Goal: Feedback & Contribution: Contribute content

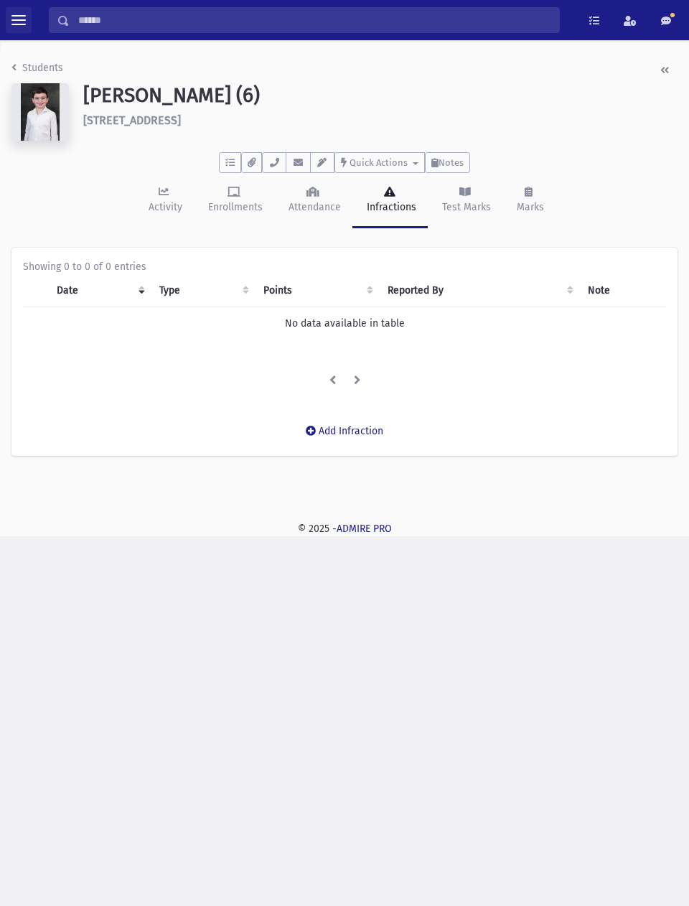
click at [20, 22] on span "toggle menu" at bounding box center [18, 20] width 14 height 14
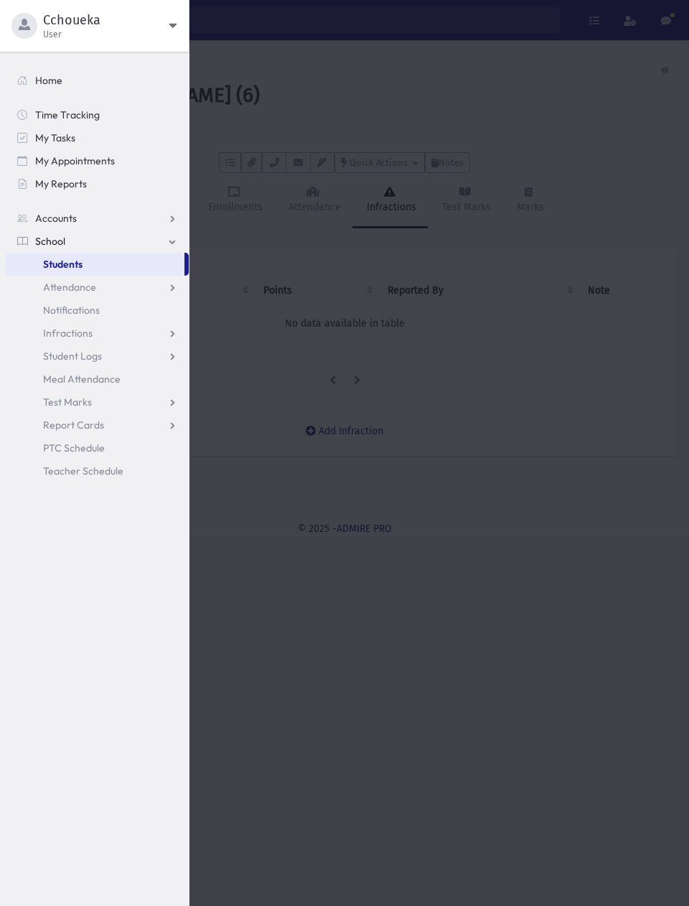
click at [93, 291] on span "Attendance" at bounding box center [69, 287] width 53 height 13
click at [84, 325] on link "List" at bounding box center [97, 333] width 183 height 23
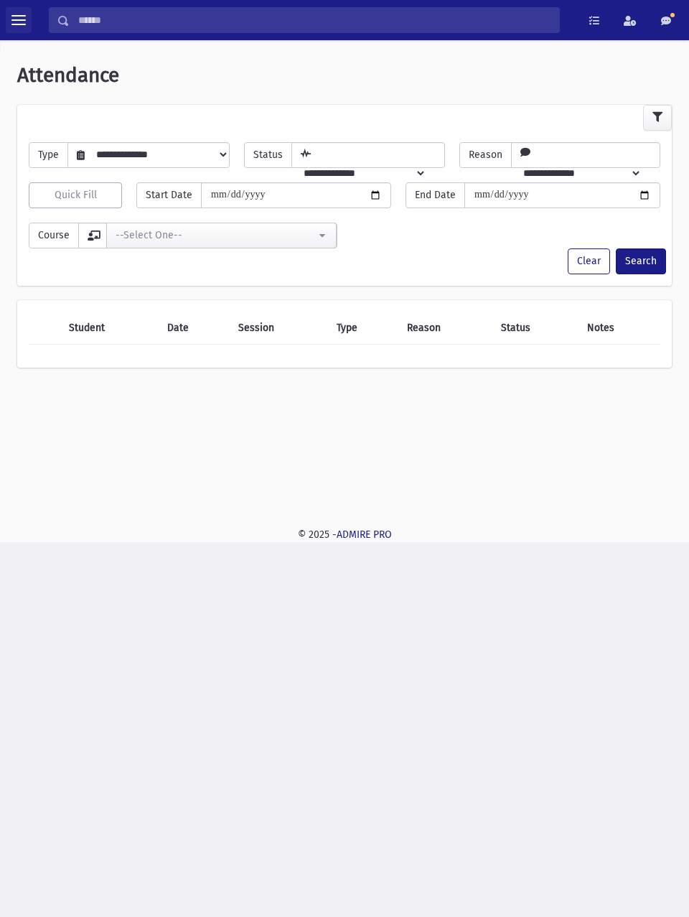
click at [22, 19] on span "toggle menu" at bounding box center [18, 19] width 14 height 1
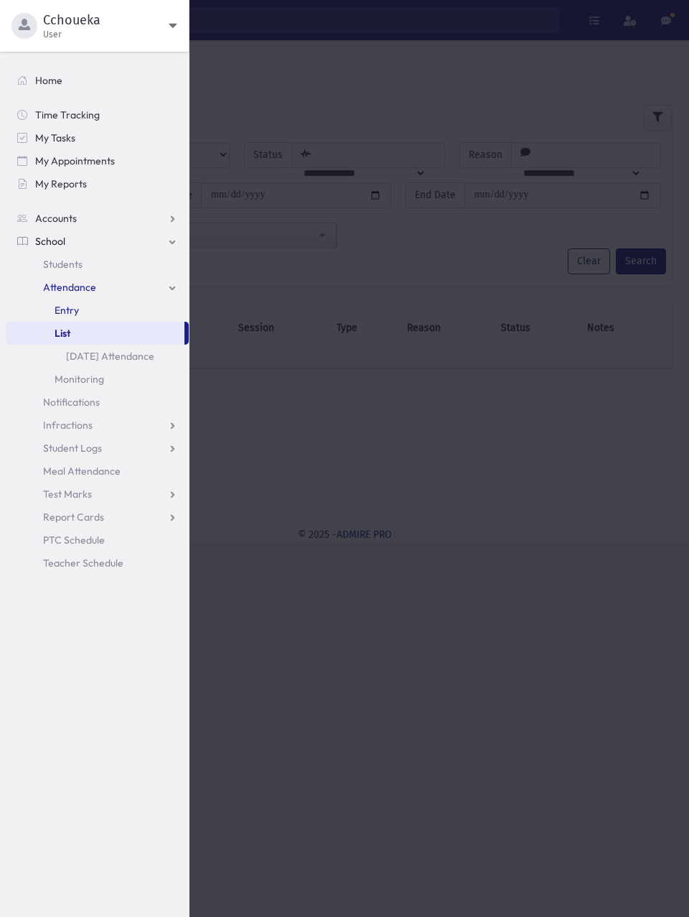
click at [75, 310] on span "Entry" at bounding box center [67, 310] width 24 height 13
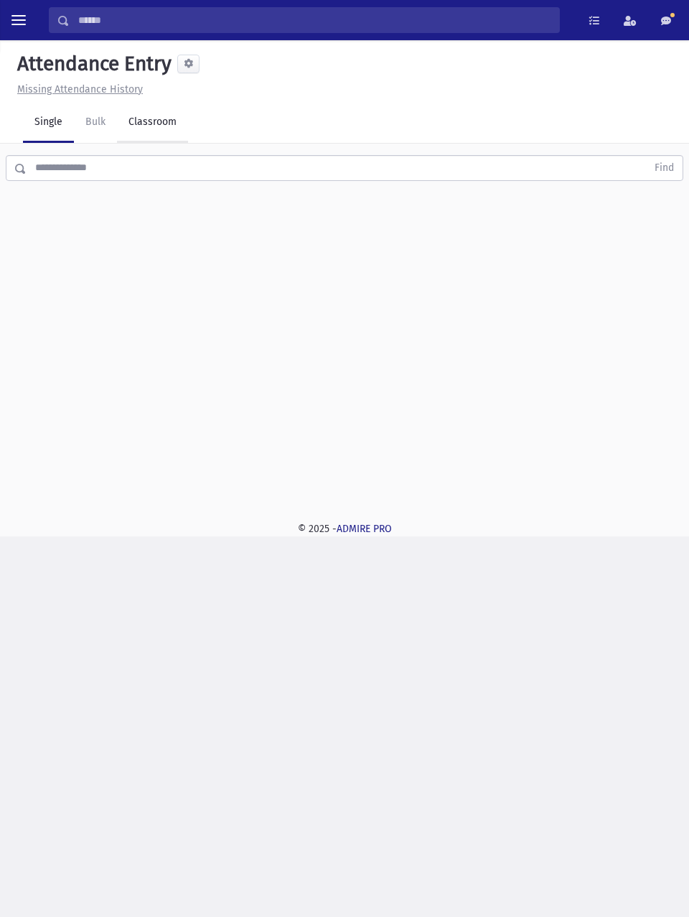
click at [159, 116] on link "Classroom" at bounding box center [152, 123] width 71 height 40
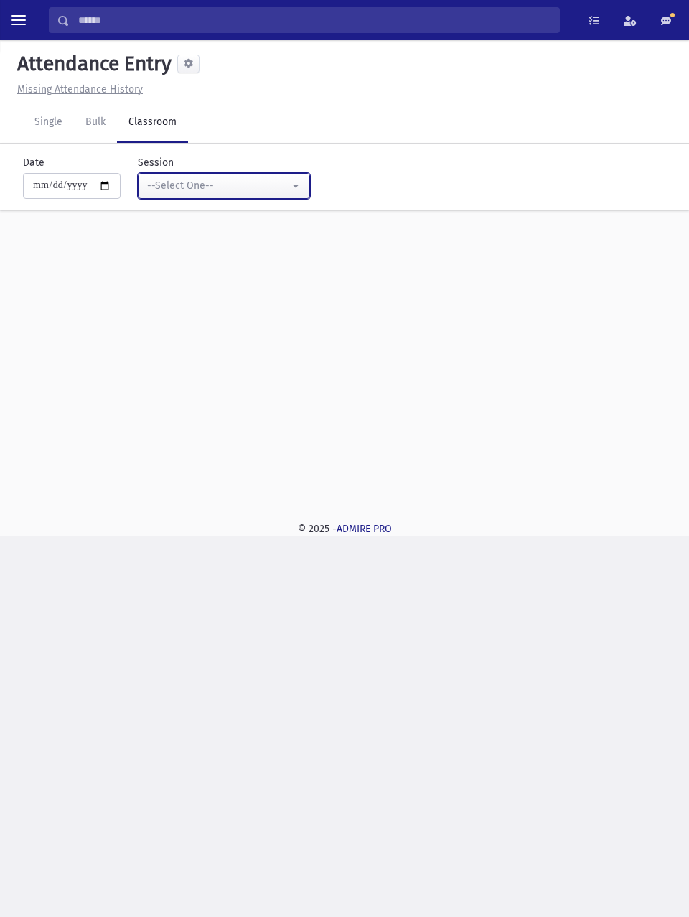
click at [250, 180] on div "--Select One--" at bounding box center [218, 185] width 142 height 15
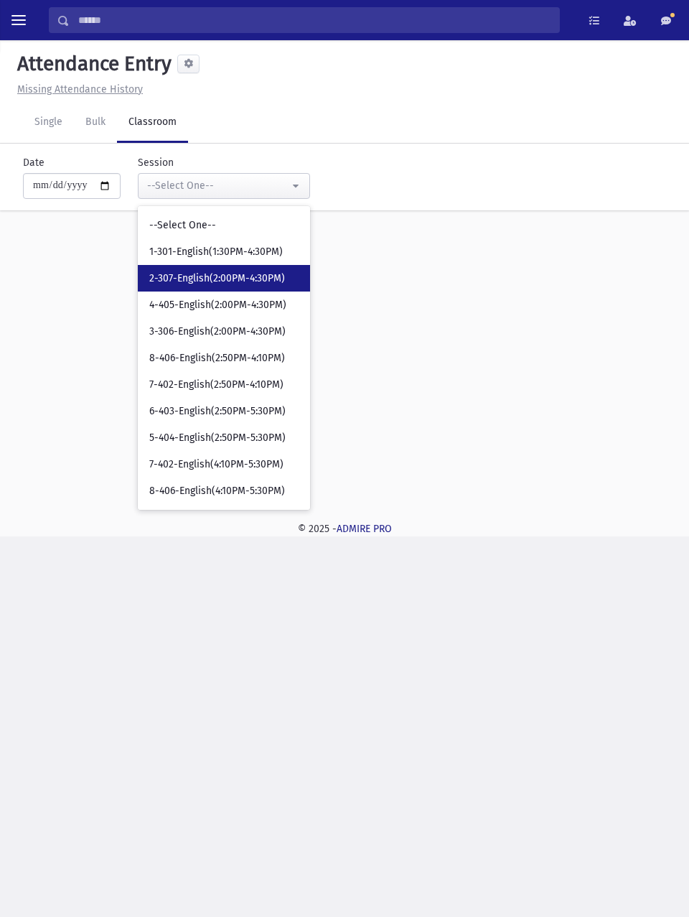
click at [241, 276] on span "2-307-English(2:00PM-4:30PM)" at bounding box center [217, 278] width 136 height 14
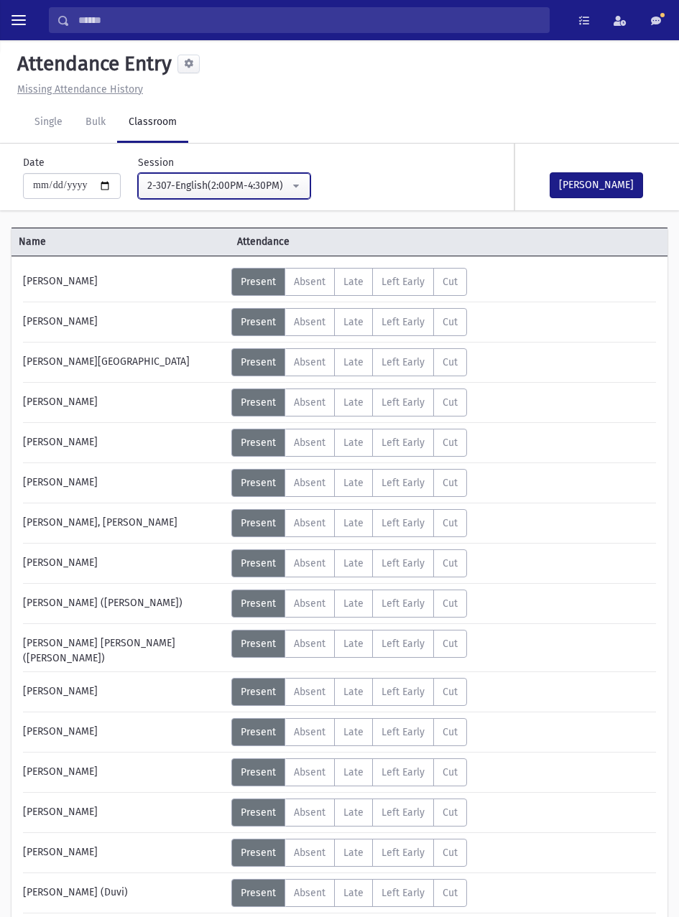
click at [259, 188] on div "2-307-English(2:00PM-4:30PM)" at bounding box center [218, 185] width 142 height 15
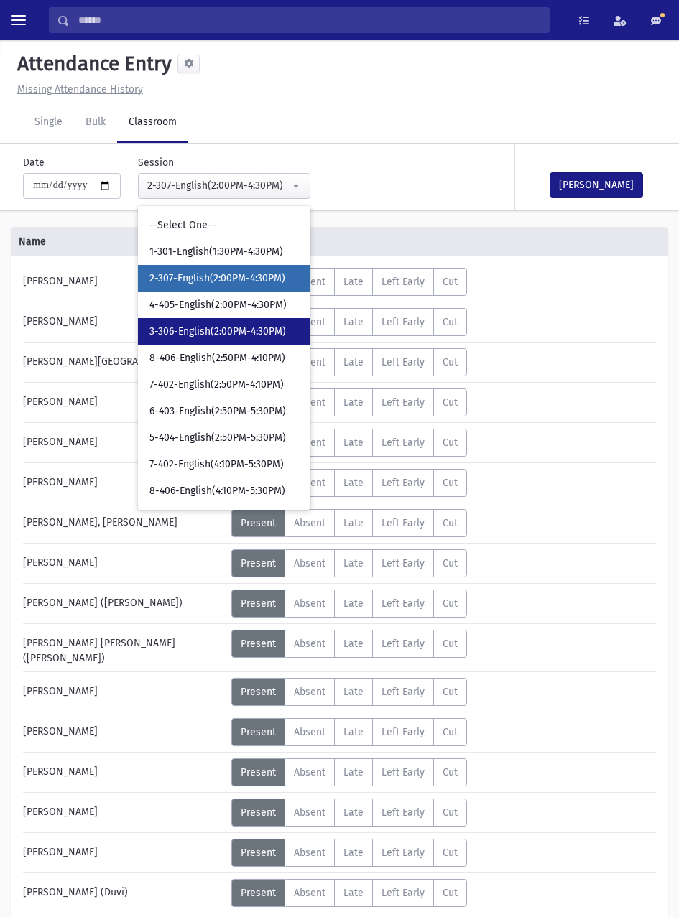
click at [244, 332] on span "3-306-English(2:00PM-4:30PM)" at bounding box center [217, 332] width 136 height 14
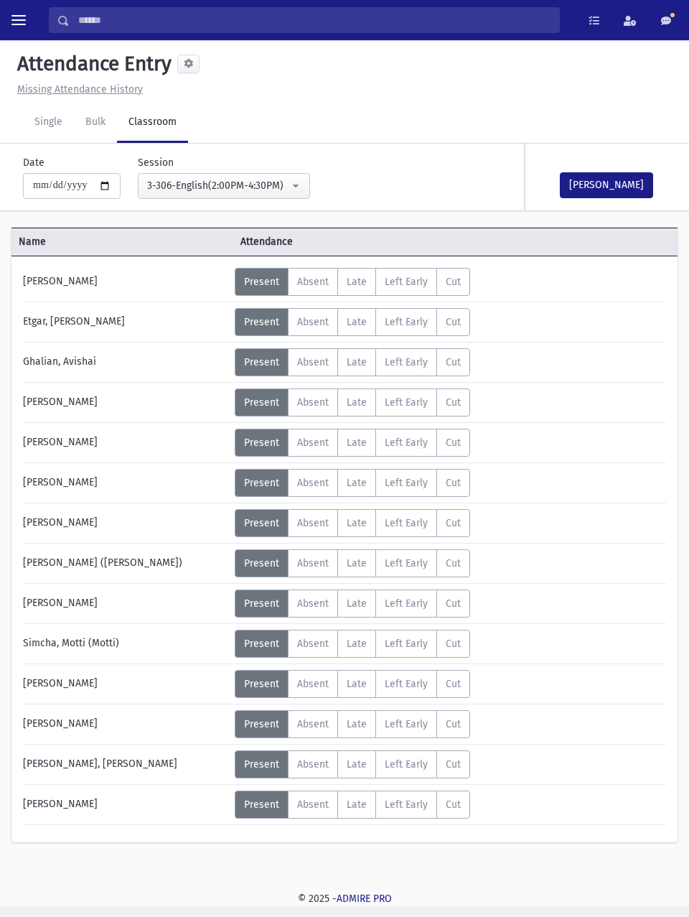
click at [626, 183] on button "Mark Done" at bounding box center [606, 185] width 93 height 26
click at [674, 478] on div "Abraham, Raphael Status Unexcused Admin: Present P Absent A L" at bounding box center [344, 549] width 666 height 586
click at [672, 469] on div "Status Unexcused Admin: Present P Absent A Late L Left Early LE" at bounding box center [454, 483] width 439 height 28
click at [665, 467] on div "Abraham, Raphael Status Unexcused Admin: Present P Absent A Late L Left Early LE" at bounding box center [344, 546] width 643 height 557
click at [259, 181] on div "3-306-English(2:00PM-4:30PM)" at bounding box center [218, 185] width 142 height 15
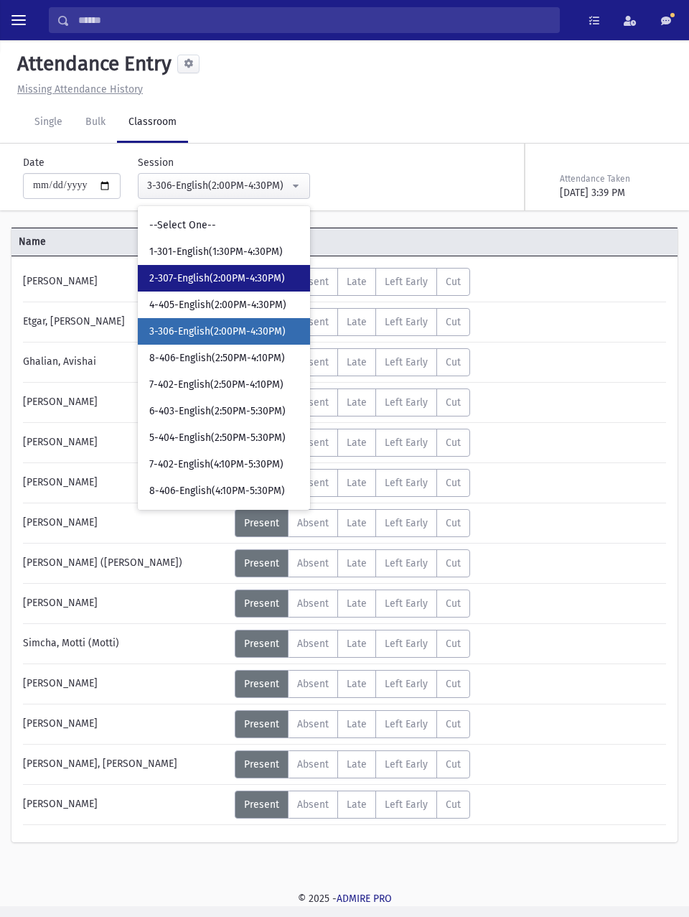
click at [250, 274] on span "2-307-English(2:00PM-4:30PM)" at bounding box center [217, 278] width 136 height 14
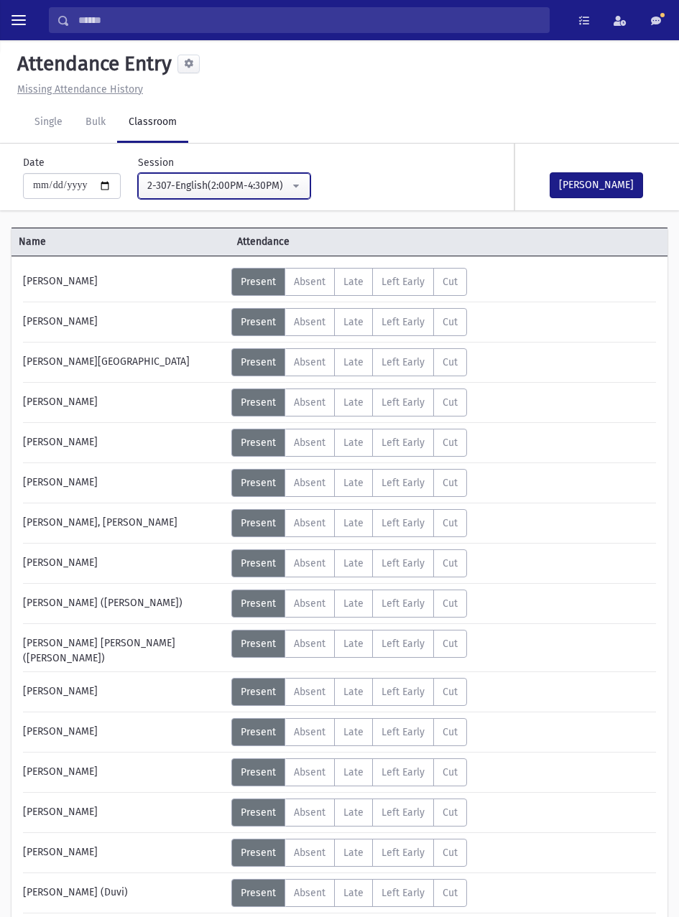
click at [275, 182] on div "2-307-English(2:00PM-4:30PM)" at bounding box center [218, 185] width 142 height 15
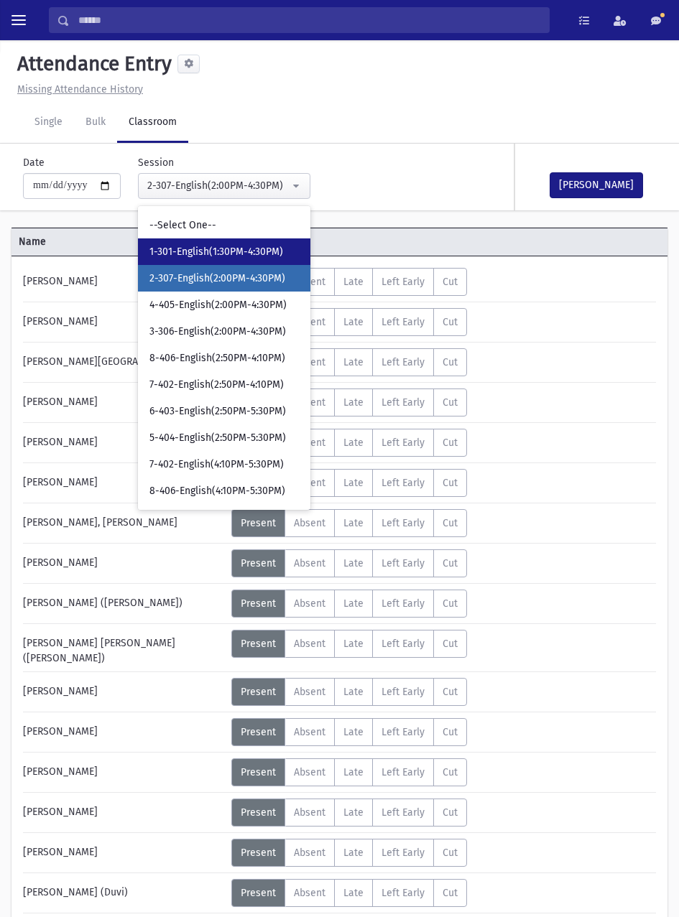
click at [261, 251] on span "1-301-English(1:30PM-4:30PM)" at bounding box center [216, 252] width 134 height 14
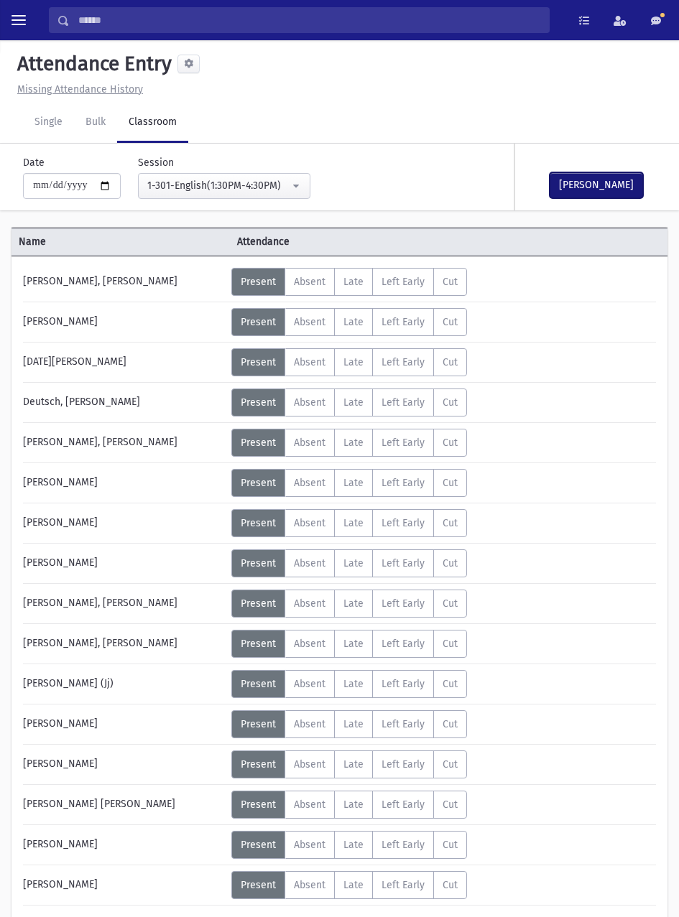
click at [620, 192] on button "Mark Done" at bounding box center [595, 185] width 93 height 26
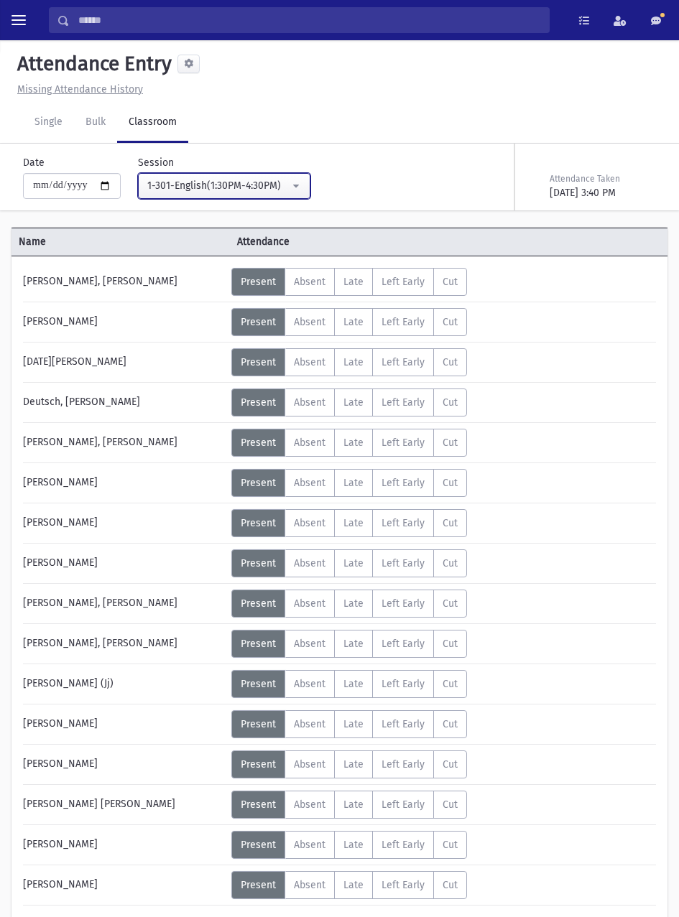
click at [285, 187] on div "1-301-English(1:30PM-4:30PM)" at bounding box center [218, 185] width 142 height 15
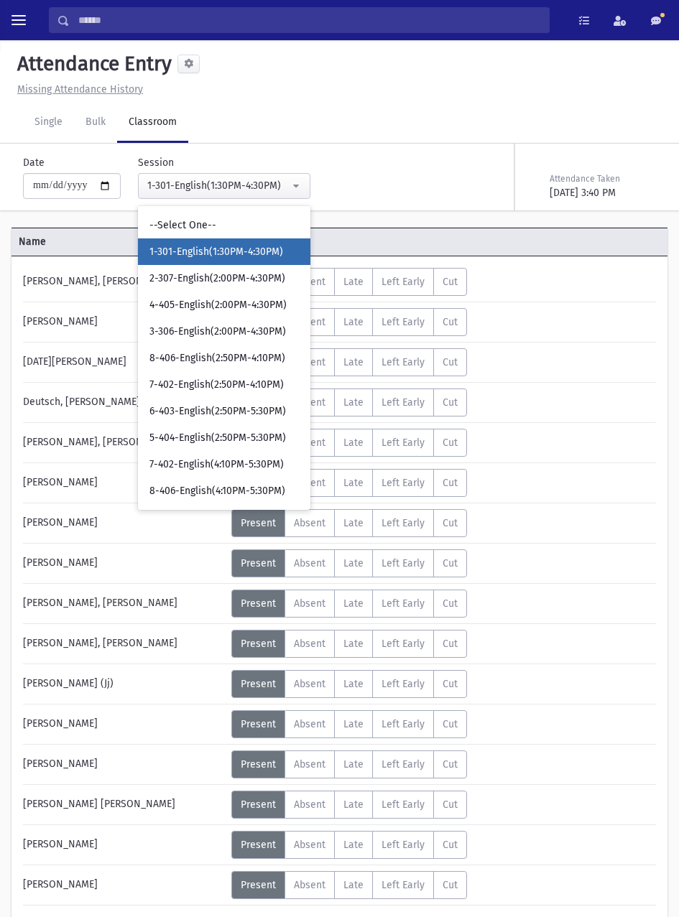
click at [255, 304] on span "4-405-English(2:00PM-4:30PM)" at bounding box center [217, 305] width 137 height 14
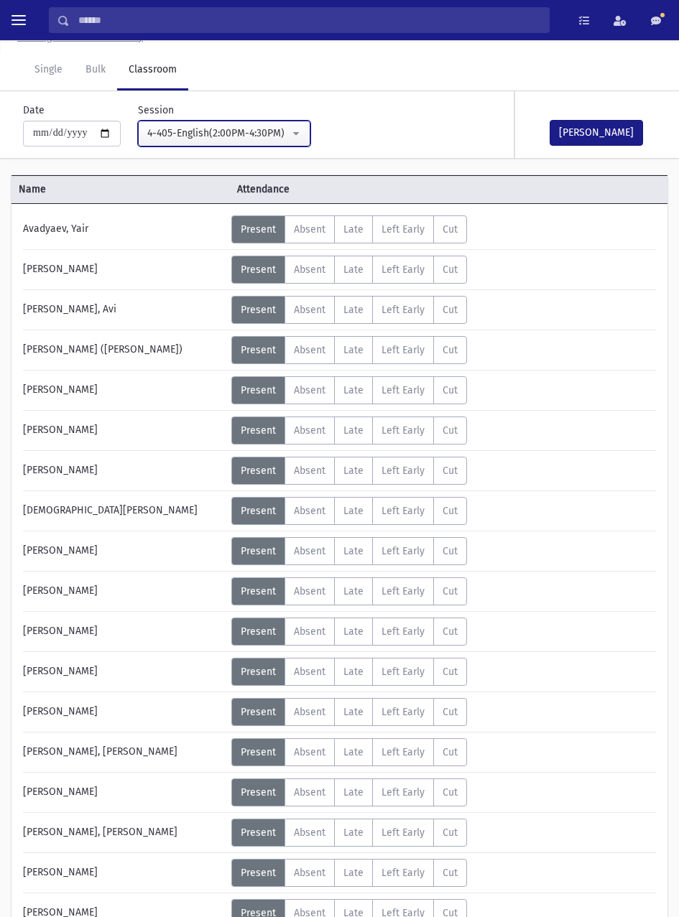
scroll to position [47, 0]
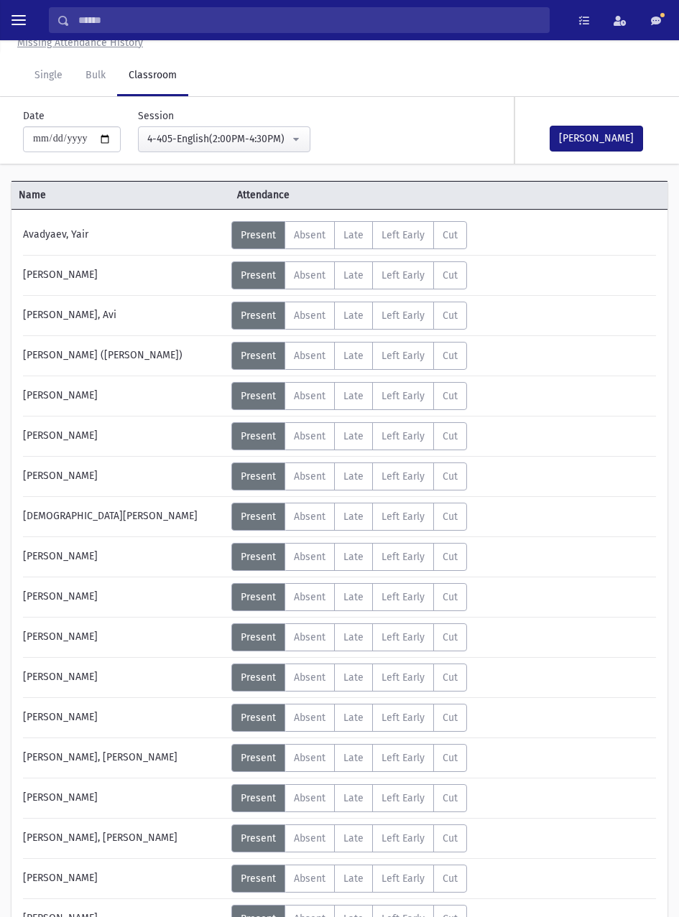
click at [312, 723] on span "Absent" at bounding box center [310, 718] width 32 height 12
click at [315, 671] on span "Absent" at bounding box center [310, 677] width 32 height 12
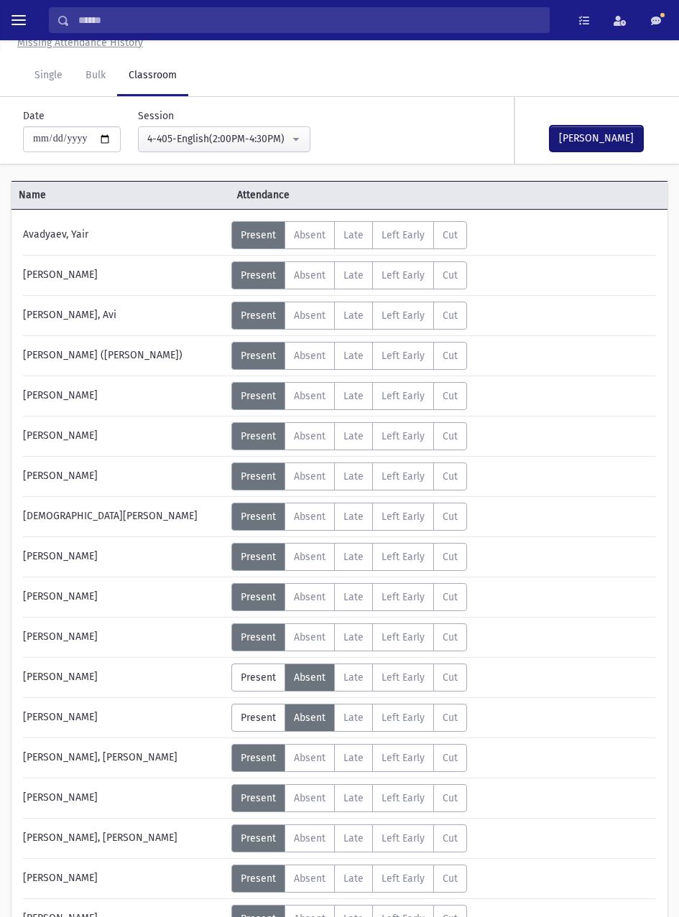
click at [603, 151] on button "Mark Done" at bounding box center [595, 139] width 93 height 26
click at [596, 141] on button "Mark Done" at bounding box center [595, 139] width 93 height 26
click at [600, 137] on button "Mark Done" at bounding box center [595, 139] width 93 height 26
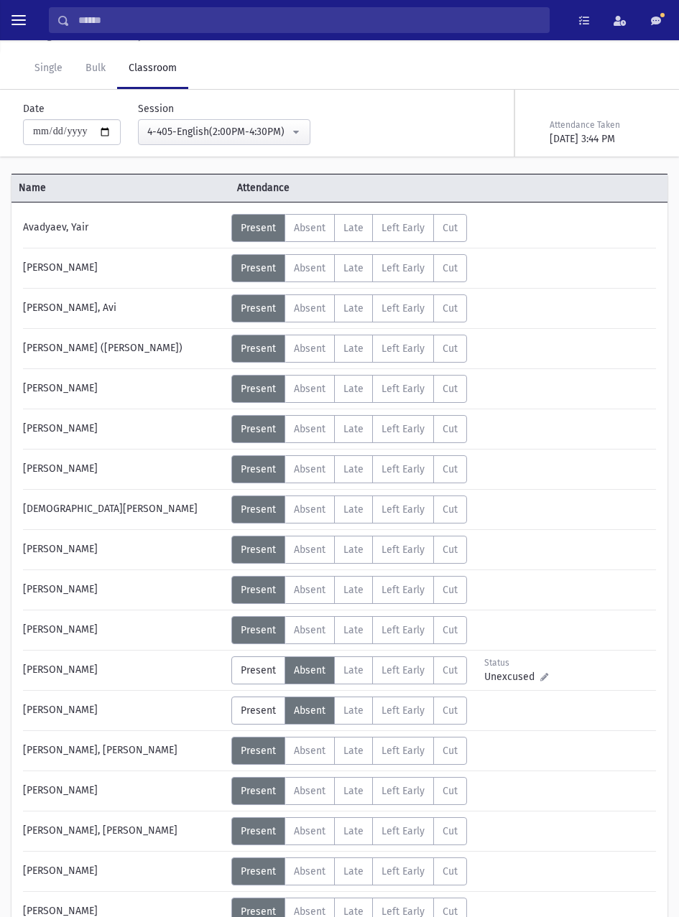
scroll to position [52, 0]
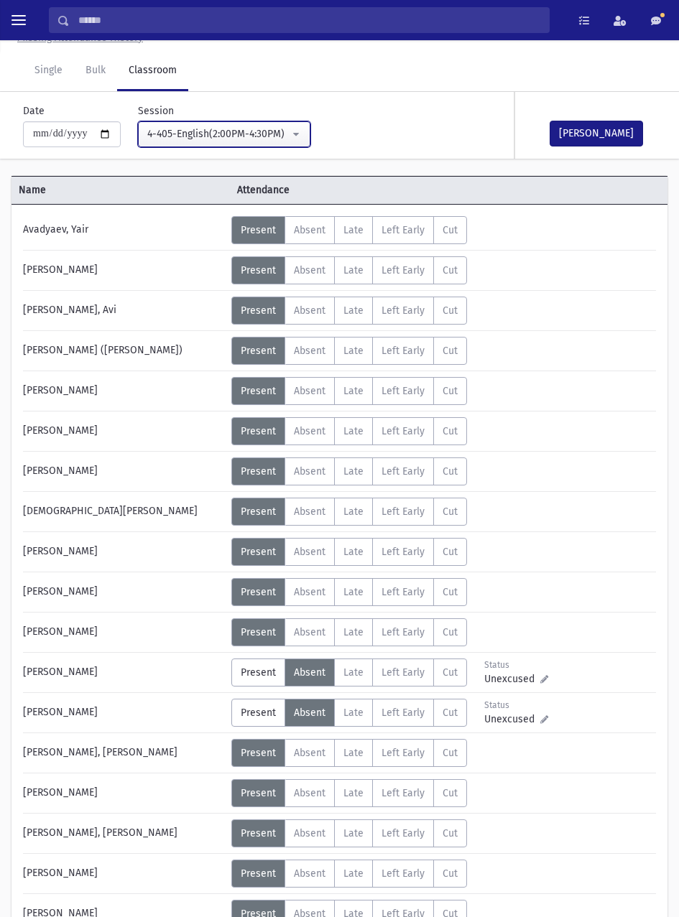
click at [270, 132] on div "4-405-English(2:00PM-4:30PM)" at bounding box center [218, 133] width 142 height 15
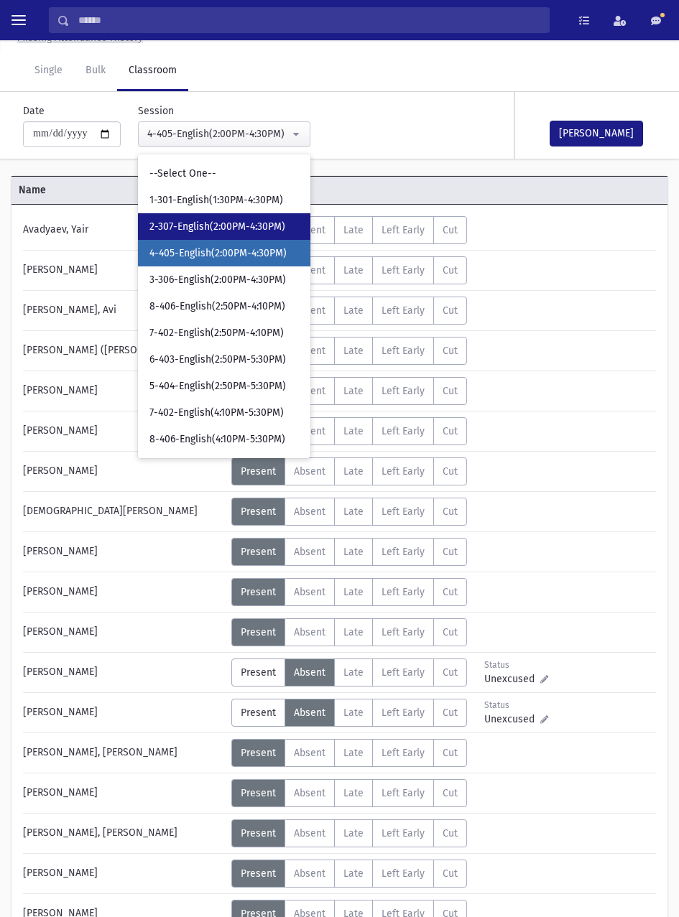
click at [258, 228] on span "2-307-English(2:00PM-4:30PM)" at bounding box center [217, 227] width 136 height 14
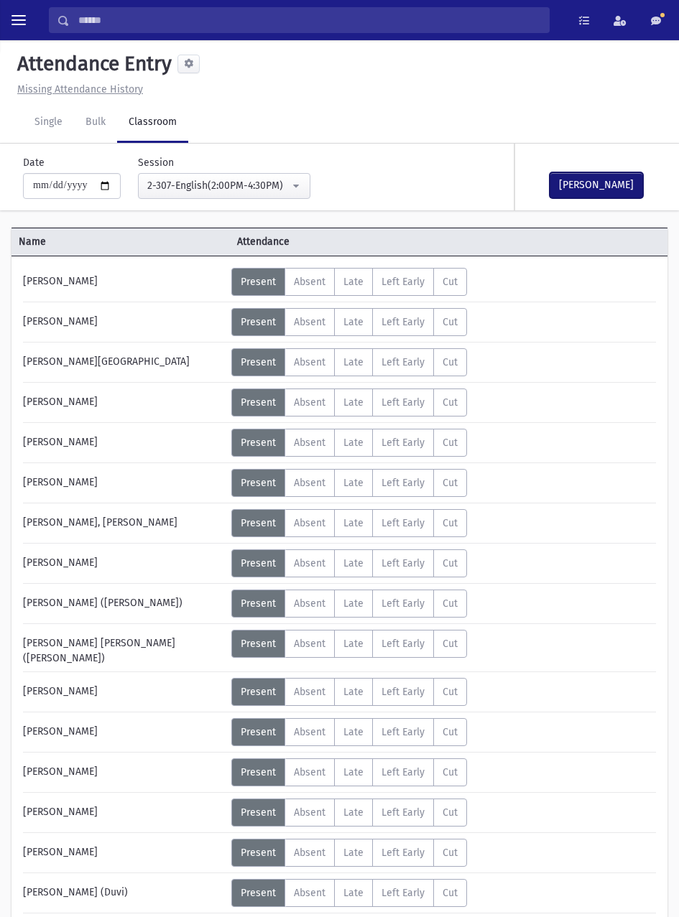
click at [610, 176] on button "Mark Done" at bounding box center [595, 185] width 93 height 26
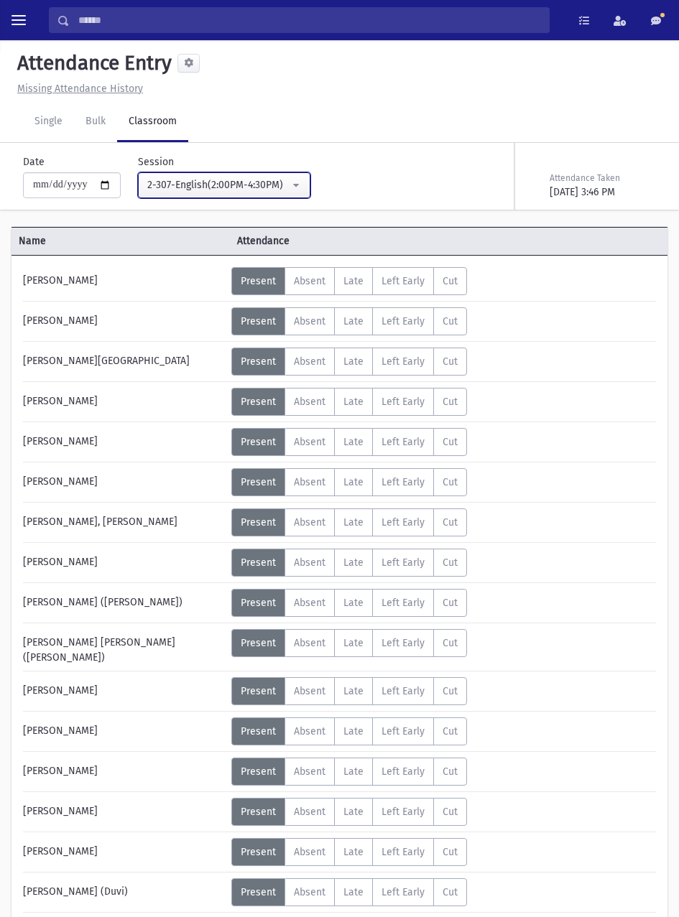
click at [289, 184] on div "2-307-English(2:00PM-4:30PM)" at bounding box center [218, 184] width 142 height 15
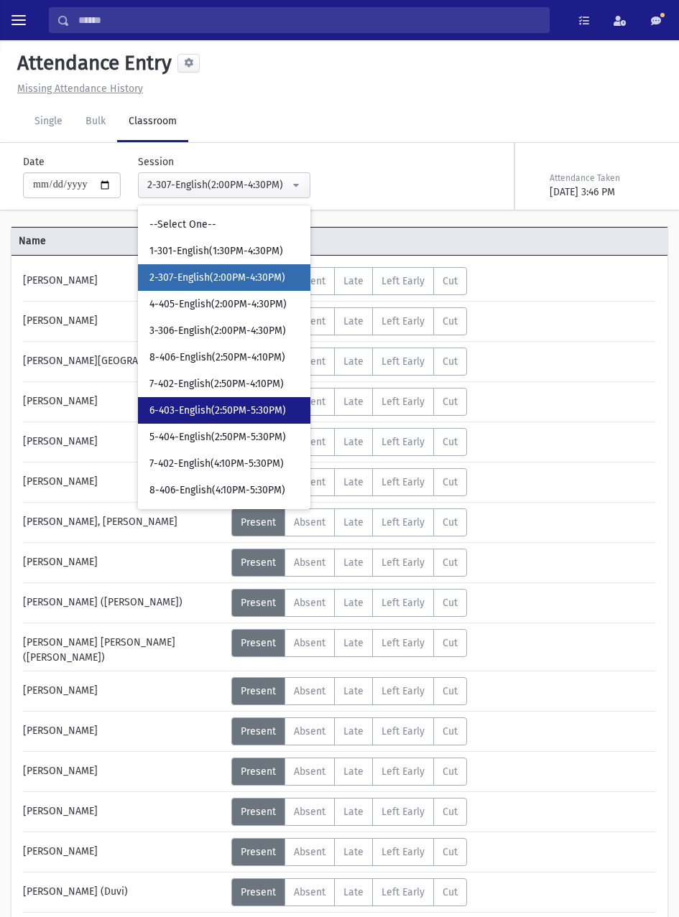
click at [250, 416] on span "6-403-English(2:50PM-5:30PM)" at bounding box center [217, 411] width 136 height 14
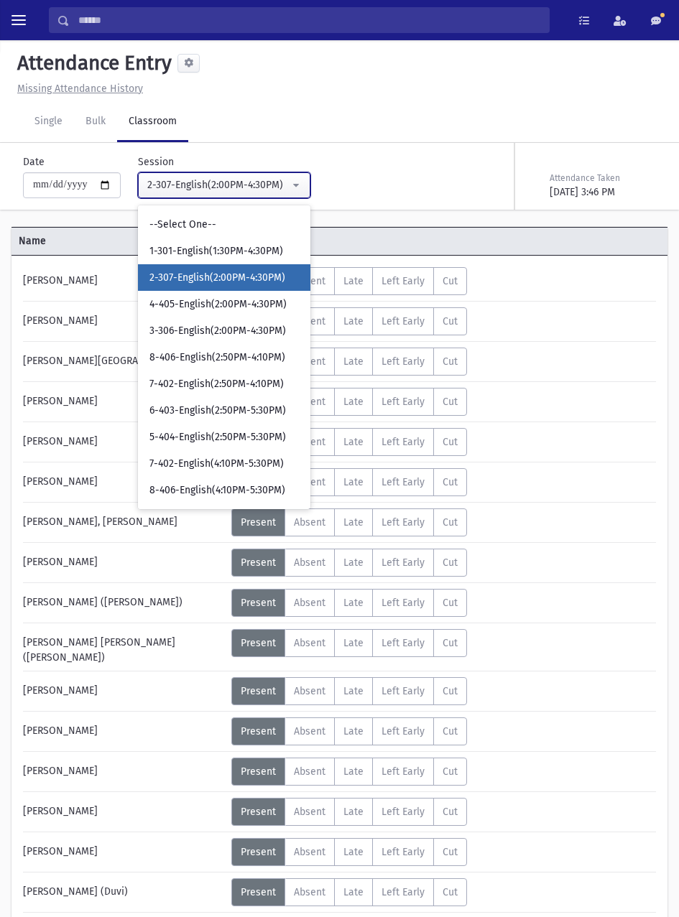
select select "****"
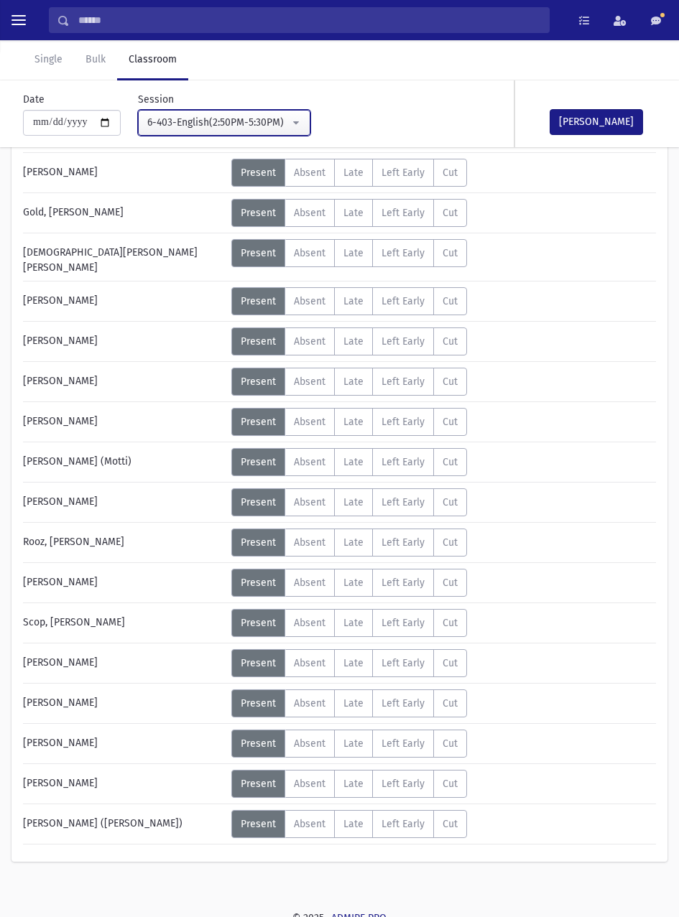
scroll to position [225, 0]
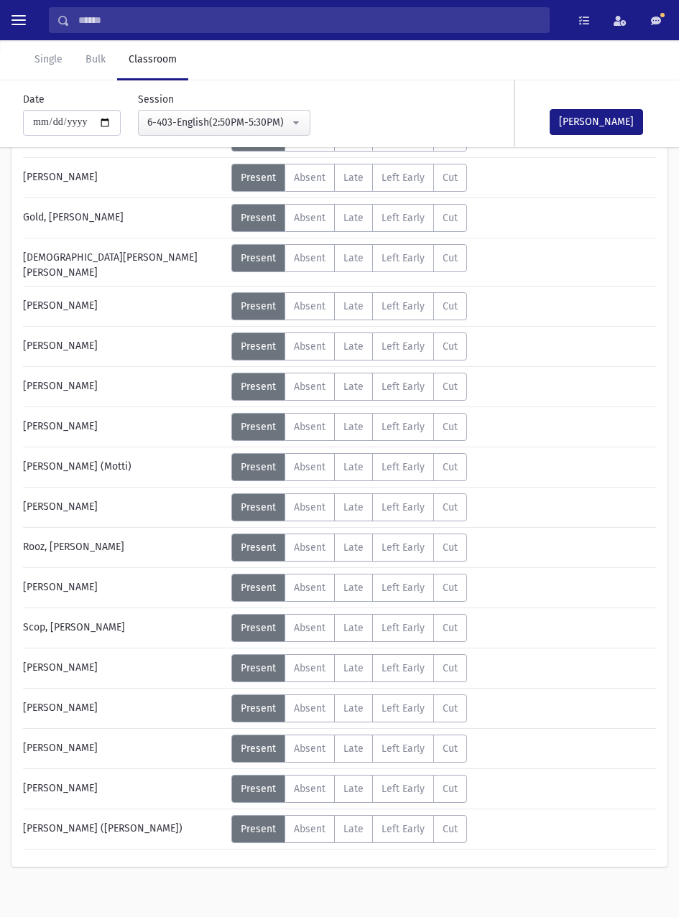
click at [310, 534] on label "Absent A" at bounding box center [309, 548] width 50 height 28
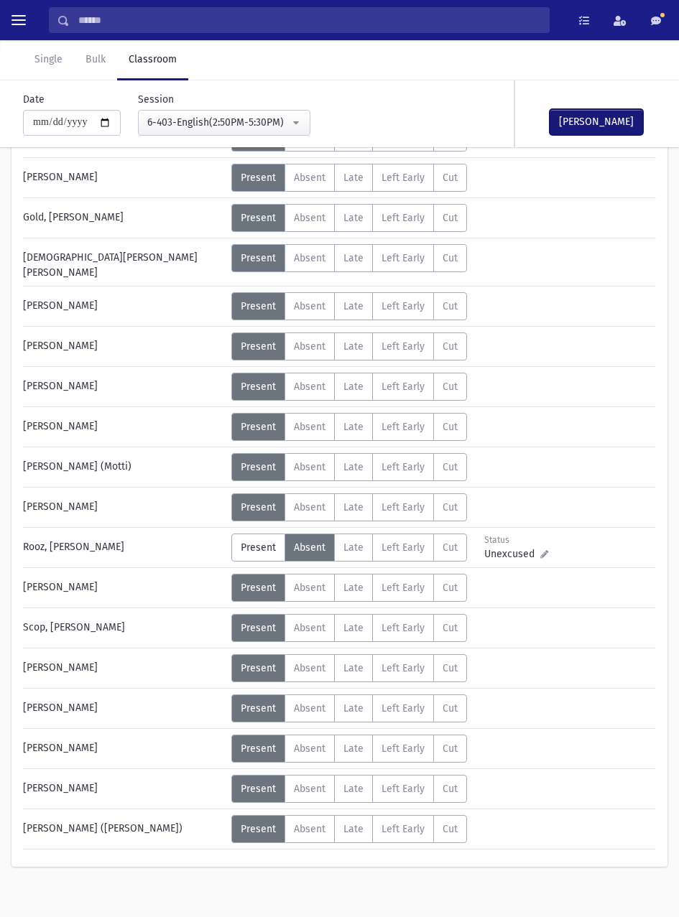
click at [606, 123] on button "Mark Done" at bounding box center [595, 122] width 93 height 26
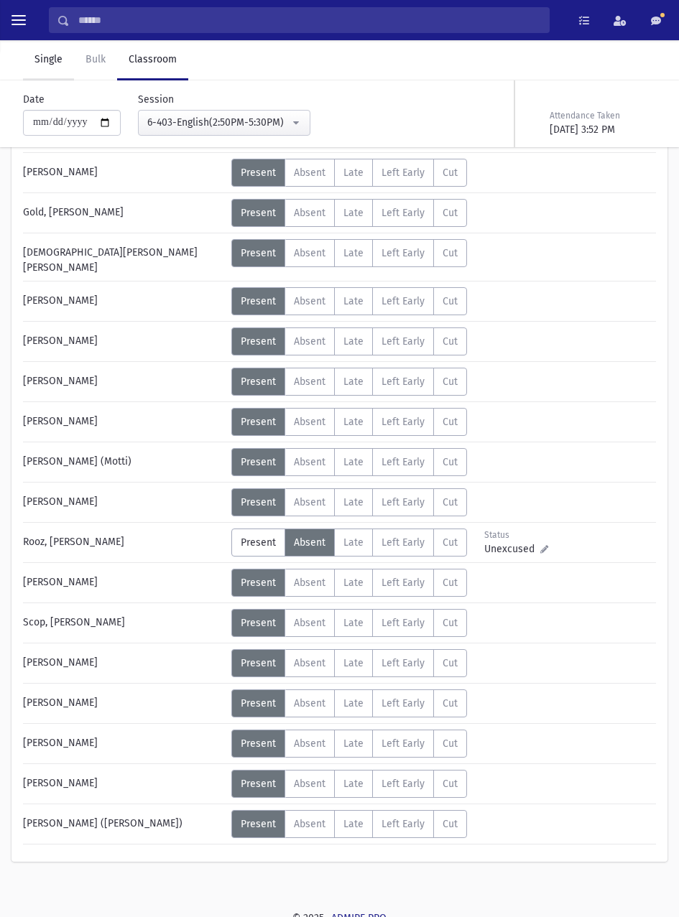
click at [54, 67] on link "Single" at bounding box center [48, 60] width 51 height 40
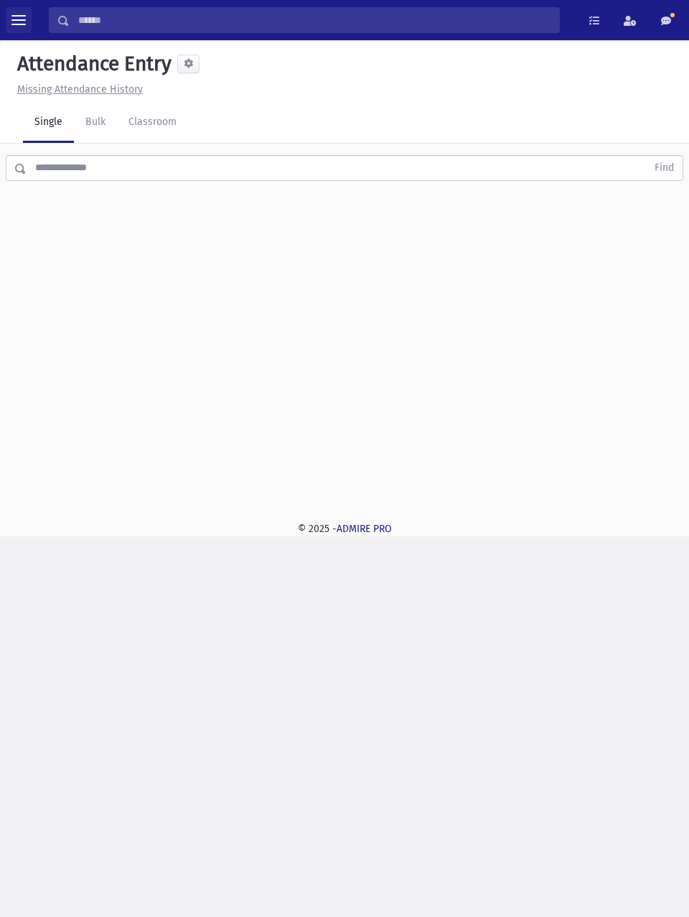
click at [20, 21] on span "toggle menu" at bounding box center [18, 19] width 14 height 1
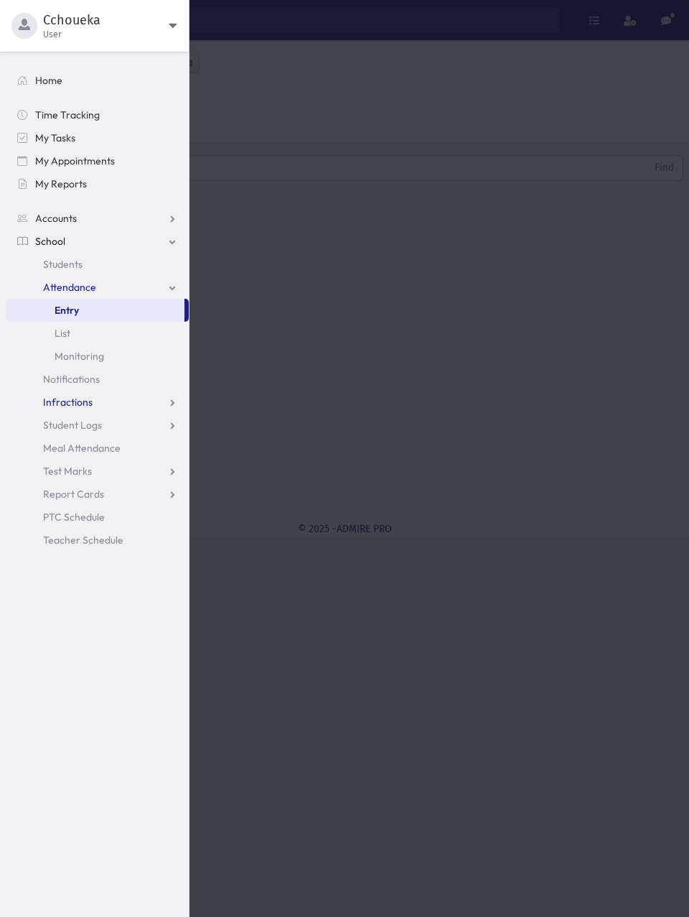
click at [88, 402] on span "Infractions" at bounding box center [68, 402] width 50 height 13
click at [72, 425] on span "Entry" at bounding box center [67, 425] width 24 height 13
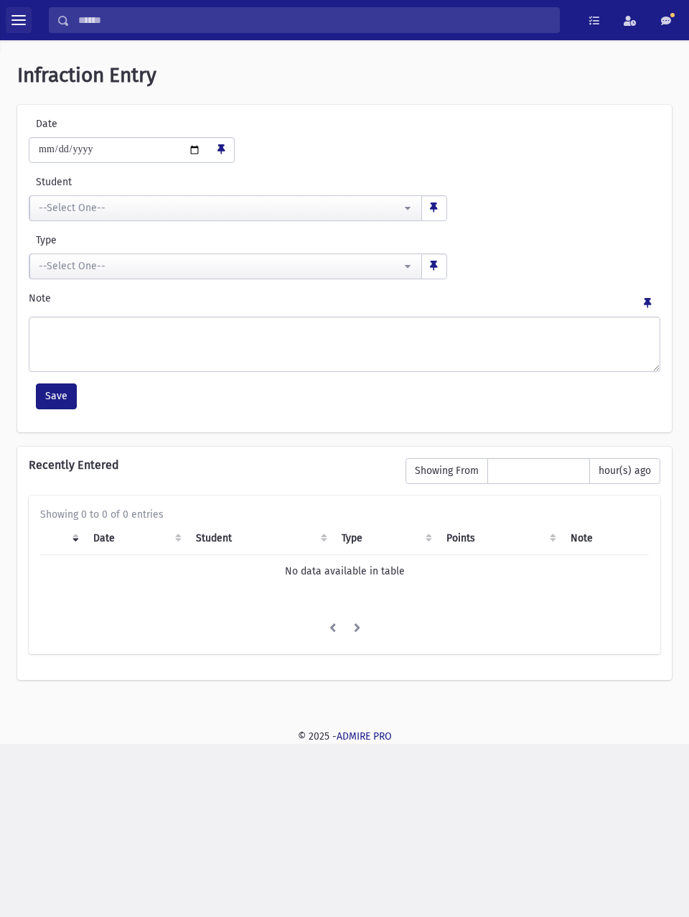
click at [29, 26] on button "toggle menu" at bounding box center [19, 20] width 26 height 26
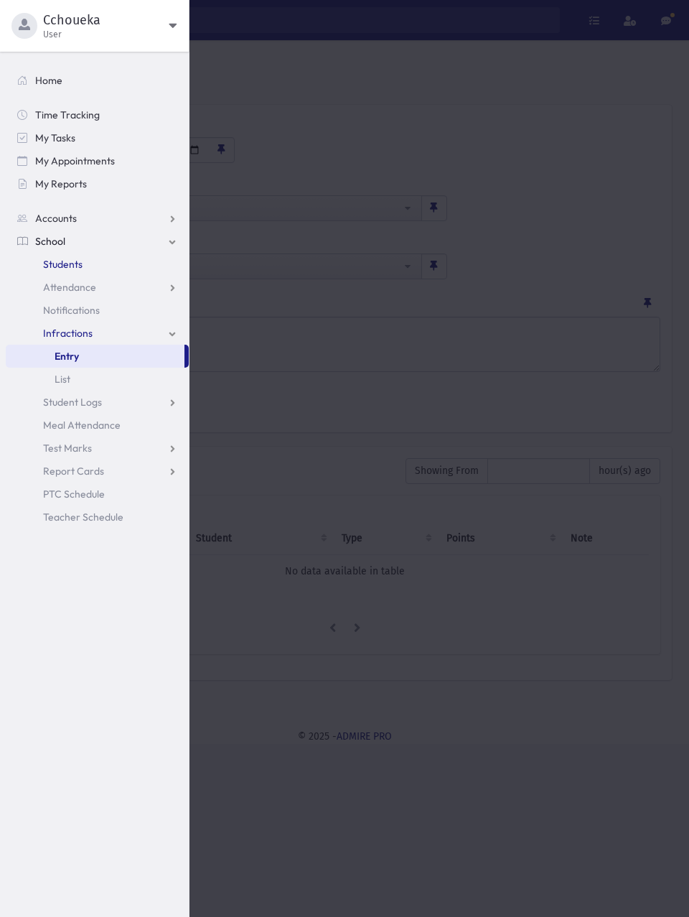
click at [85, 264] on link "Students" at bounding box center [97, 264] width 183 height 23
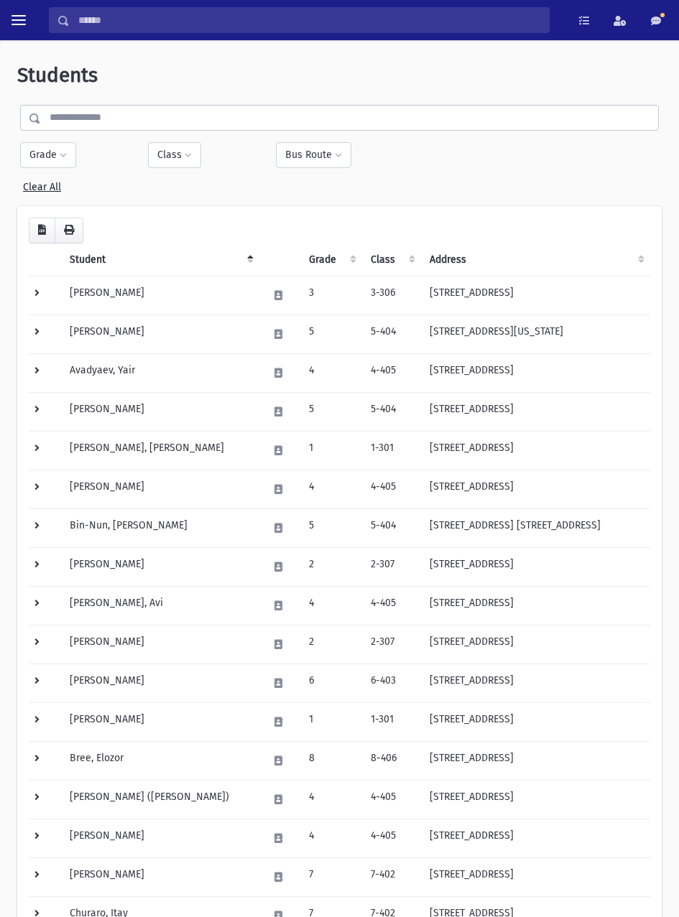
click at [189, 113] on input "text" at bounding box center [349, 118] width 617 height 26
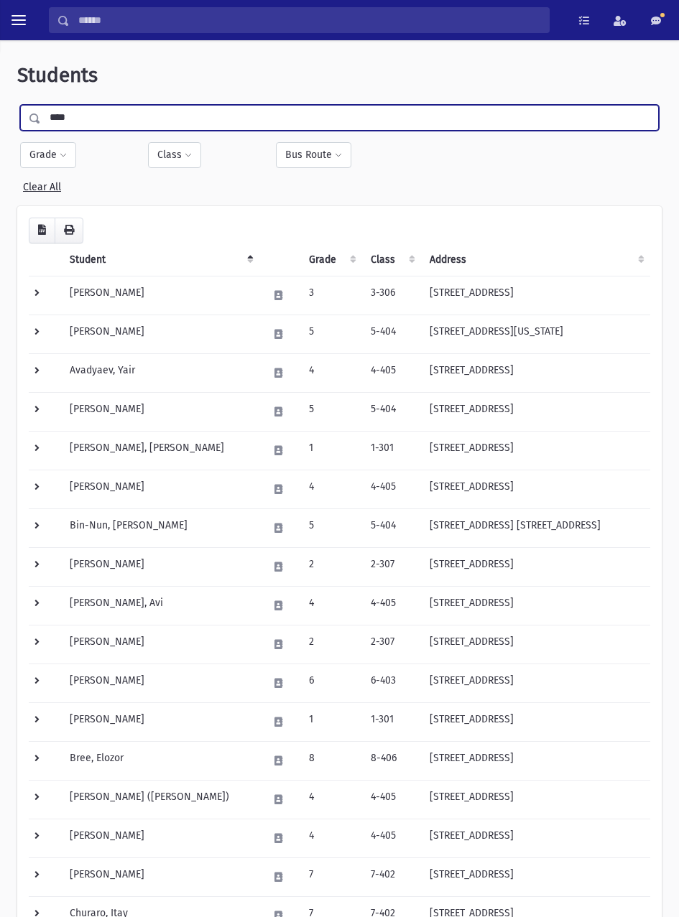
type input "****"
click at [17, 105] on input "submit" at bounding box center [37, 114] width 40 height 19
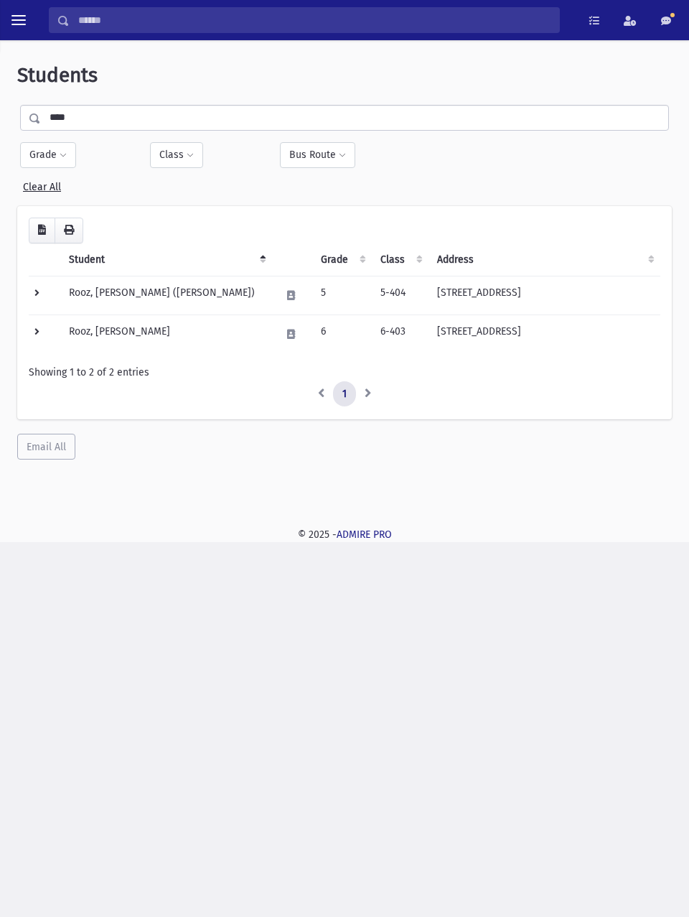
click at [147, 335] on td "Rooz, [PERSON_NAME]" at bounding box center [166, 334] width 212 height 39
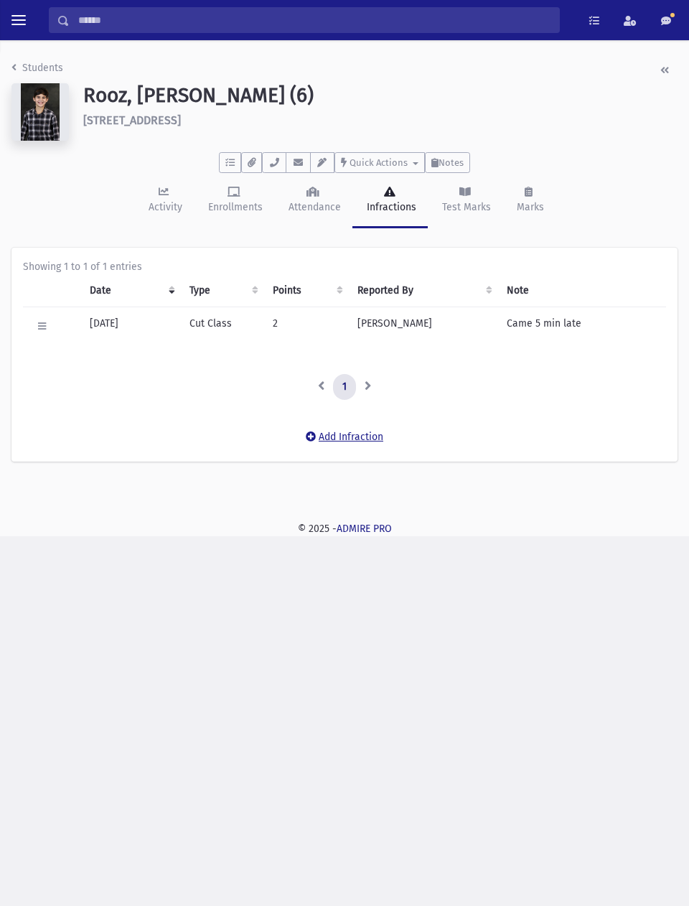
click at [351, 434] on button "Add Infraction" at bounding box center [345, 437] width 96 height 26
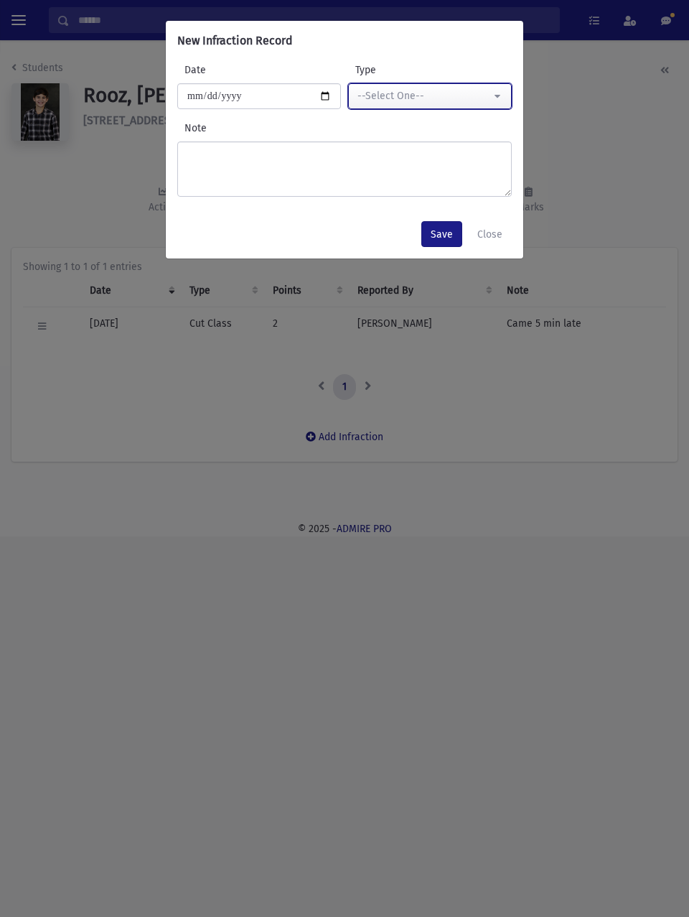
click at [455, 103] on div "--Select One--" at bounding box center [425, 96] width 134 height 16
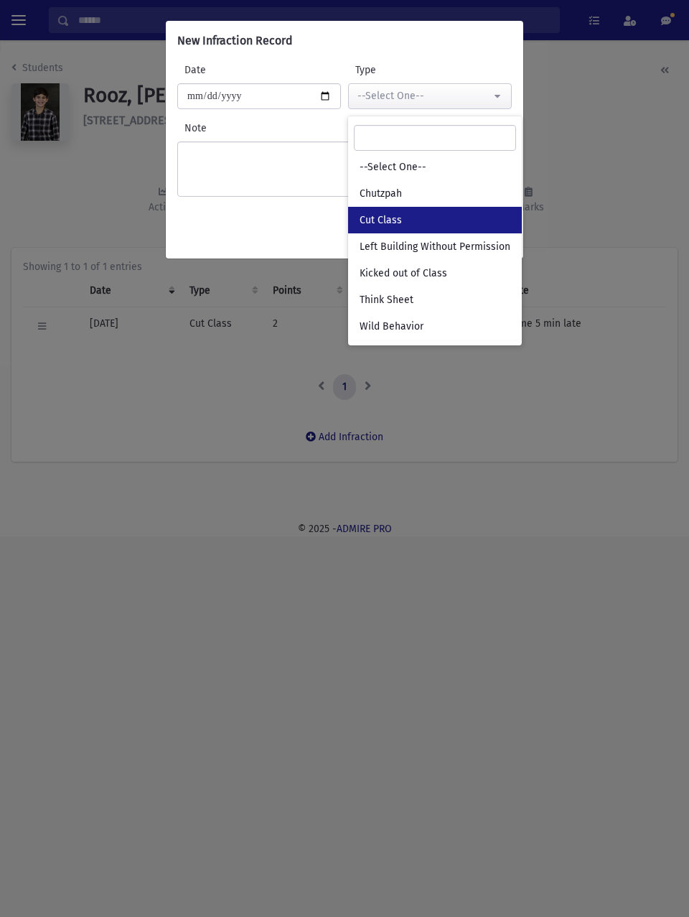
click at [415, 225] on link "Cut Class" at bounding box center [435, 220] width 174 height 27
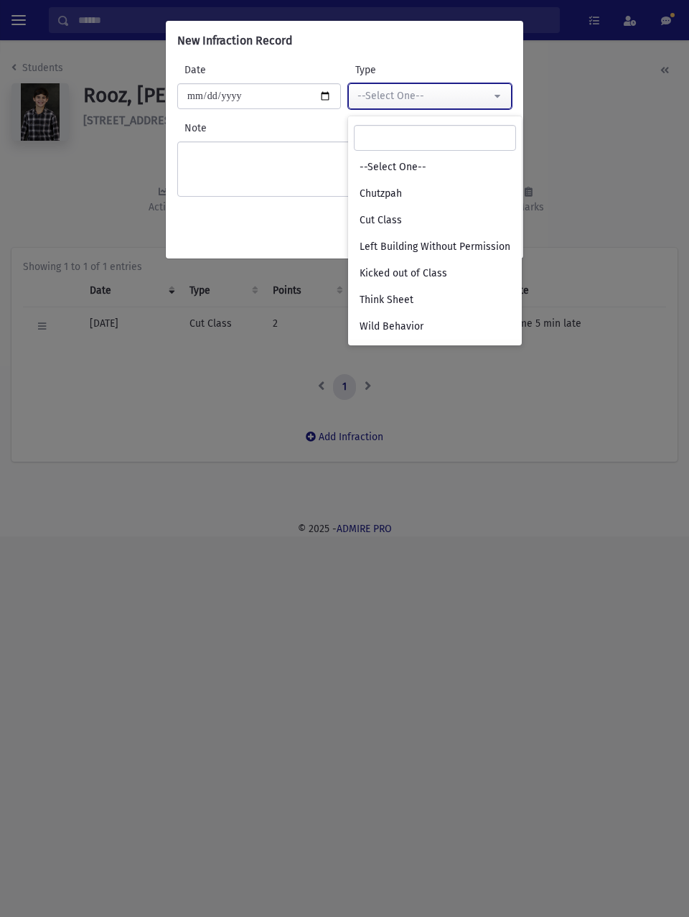
select select "*"
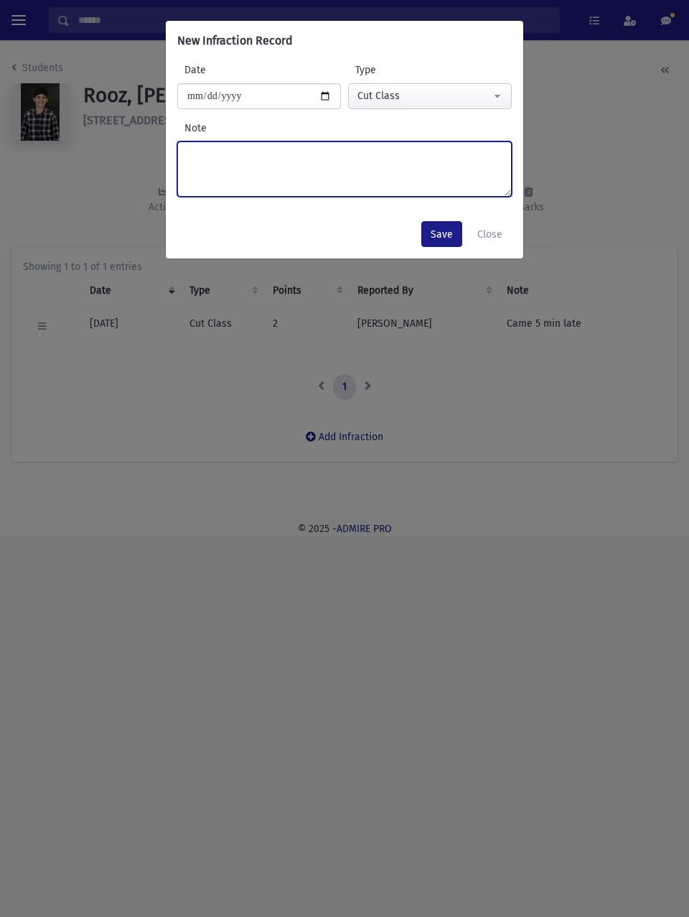
click at [362, 179] on textarea "Note" at bounding box center [344, 168] width 335 height 55
type textarea "**********"
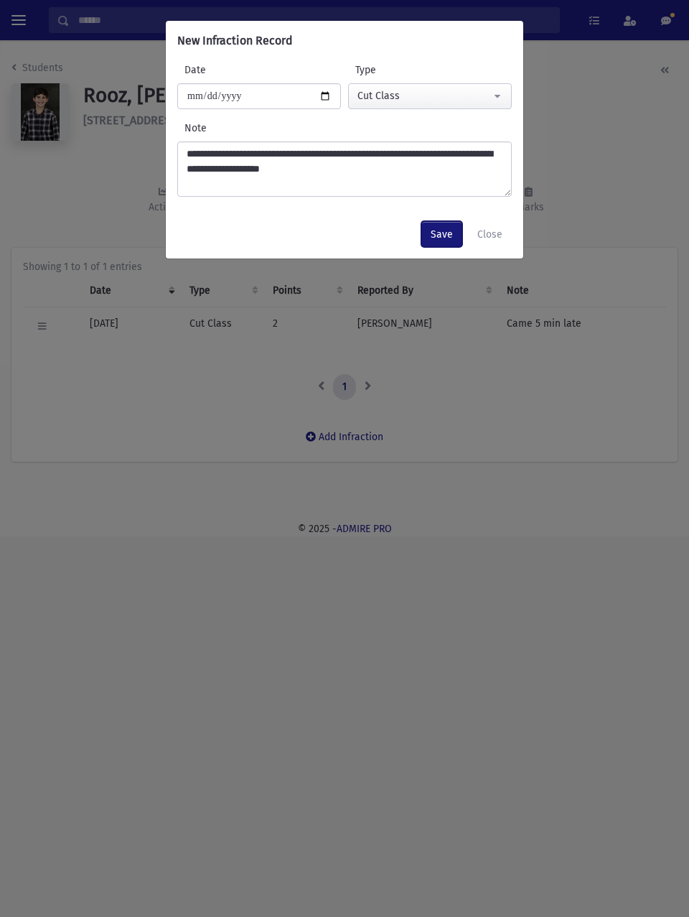
click at [446, 231] on button "Save" at bounding box center [442, 234] width 41 height 26
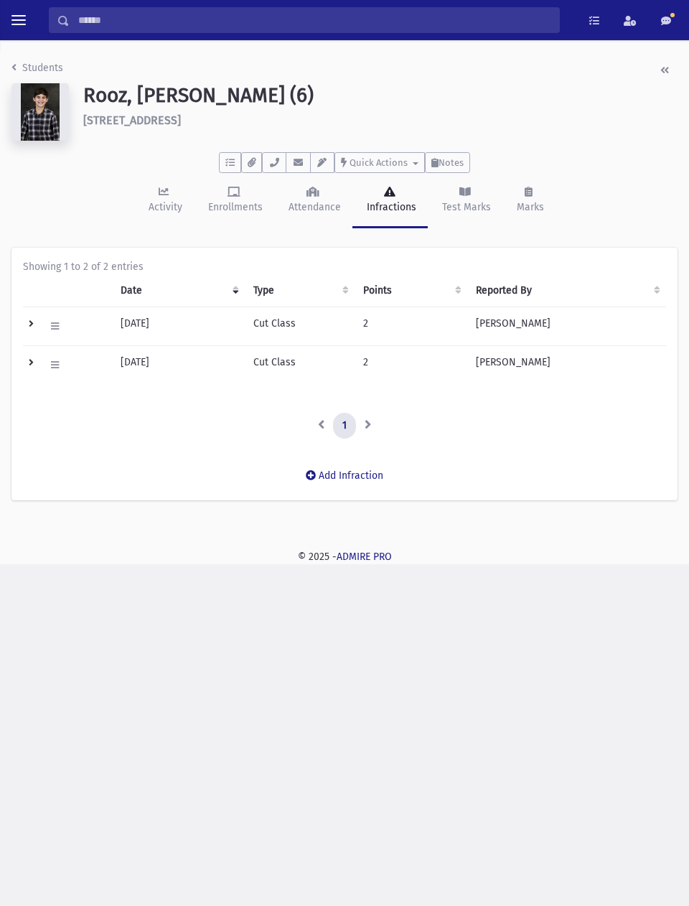
click at [114, 19] on input "Search" at bounding box center [315, 20] width 490 height 26
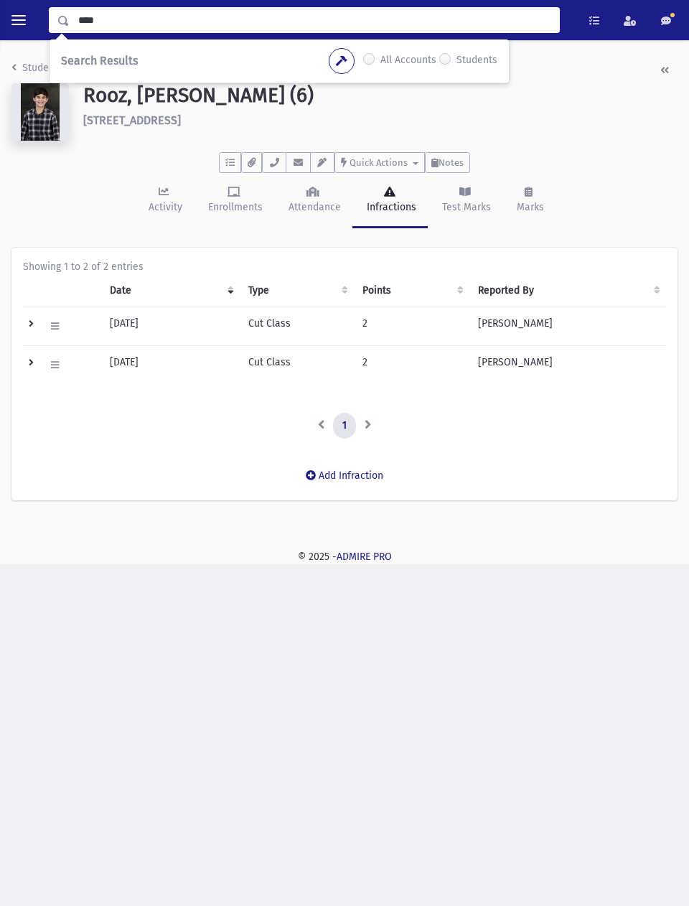
type input "****"
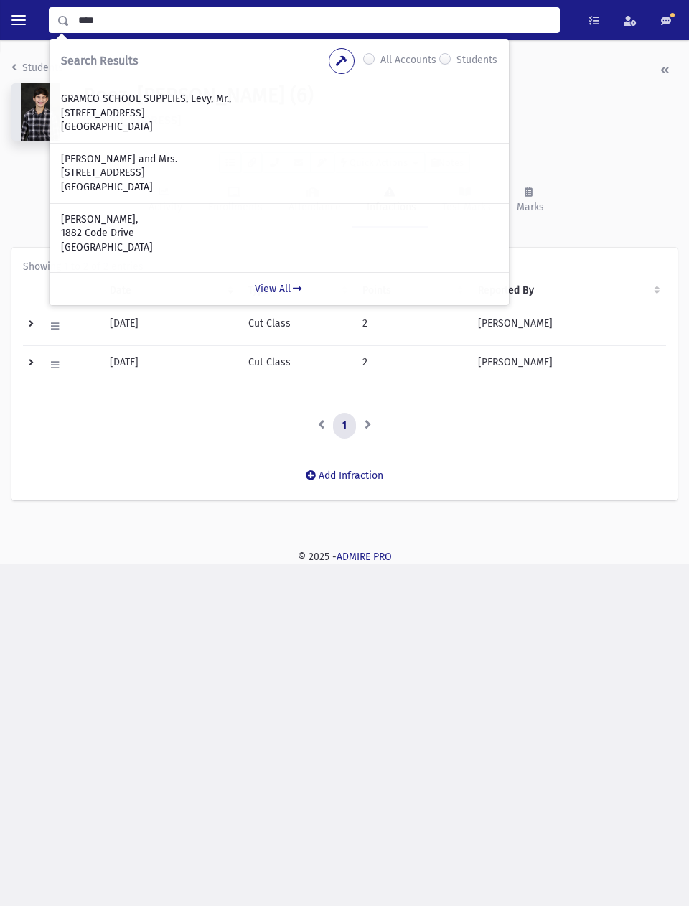
click at [485, 55] on label "Students" at bounding box center [477, 60] width 41 height 17
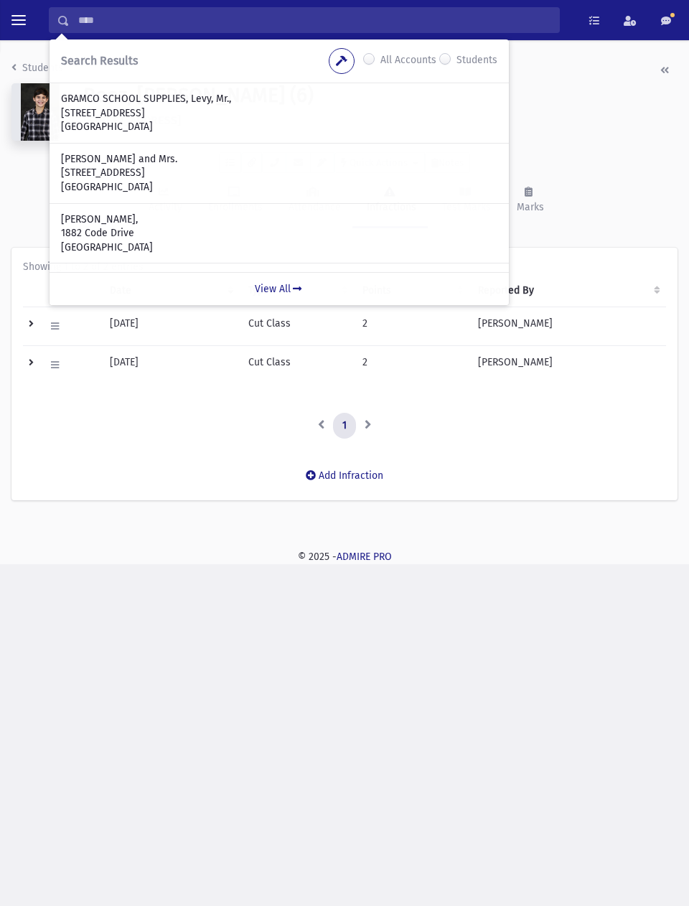
click at [27, 30] on button "toggle menu" at bounding box center [19, 20] width 26 height 26
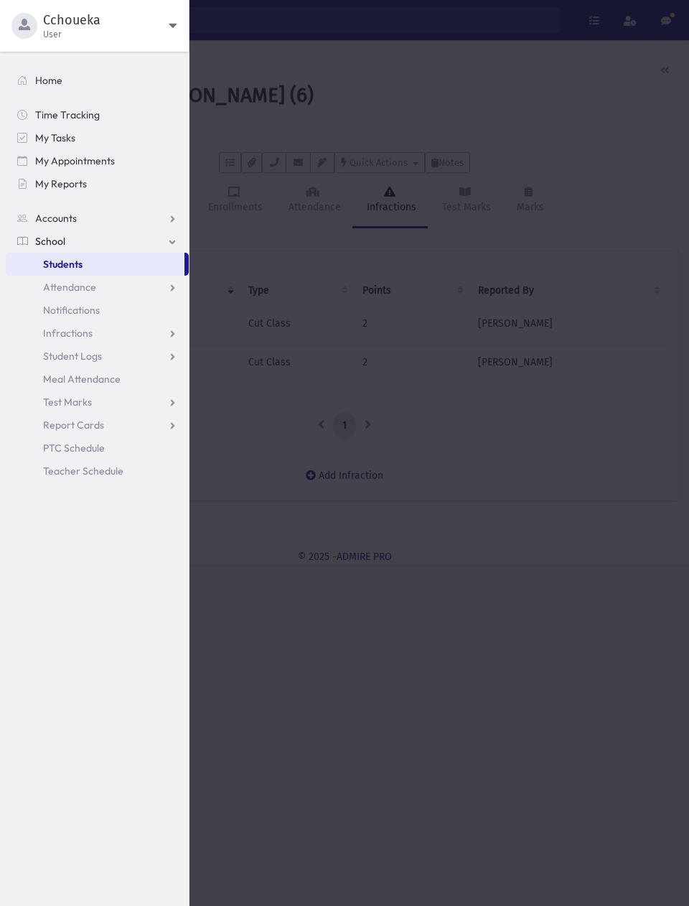
click at [79, 264] on span "Students" at bounding box center [62, 264] width 39 height 13
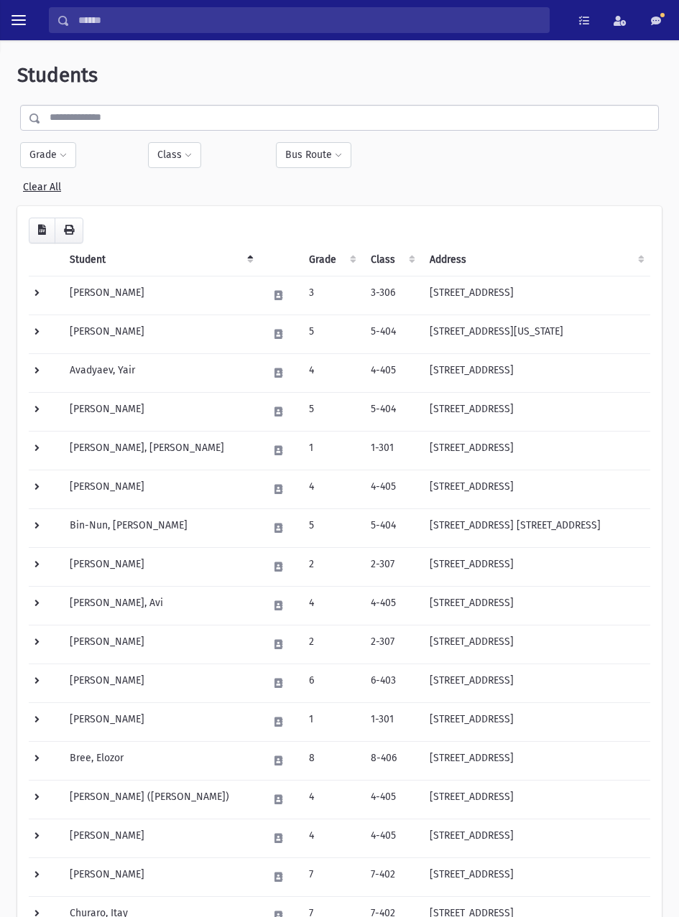
click at [254, 114] on input "text" at bounding box center [349, 118] width 617 height 26
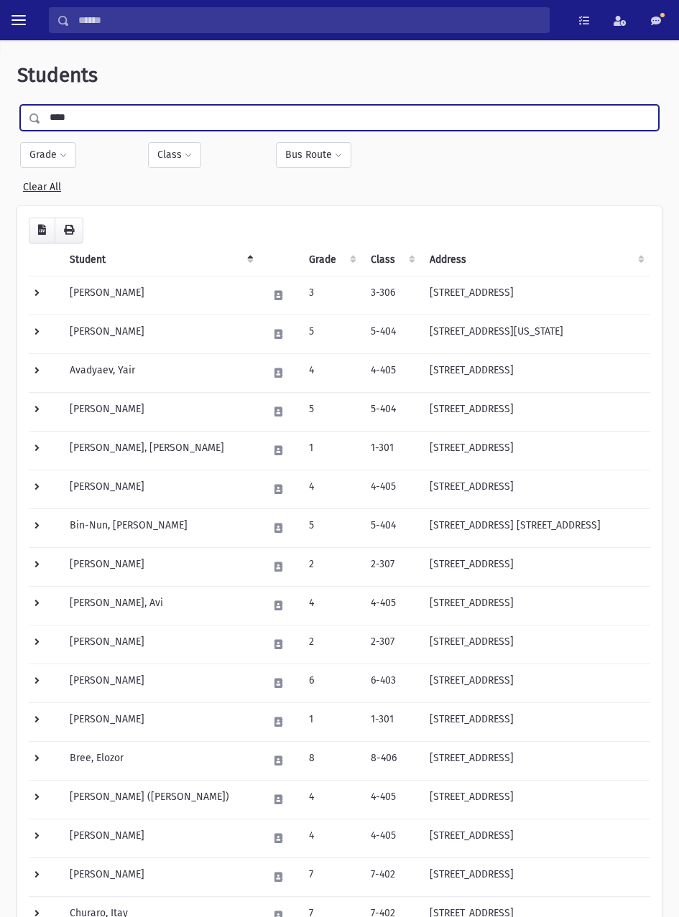
type input "****"
click at [17, 105] on input "submit" at bounding box center [37, 114] width 40 height 19
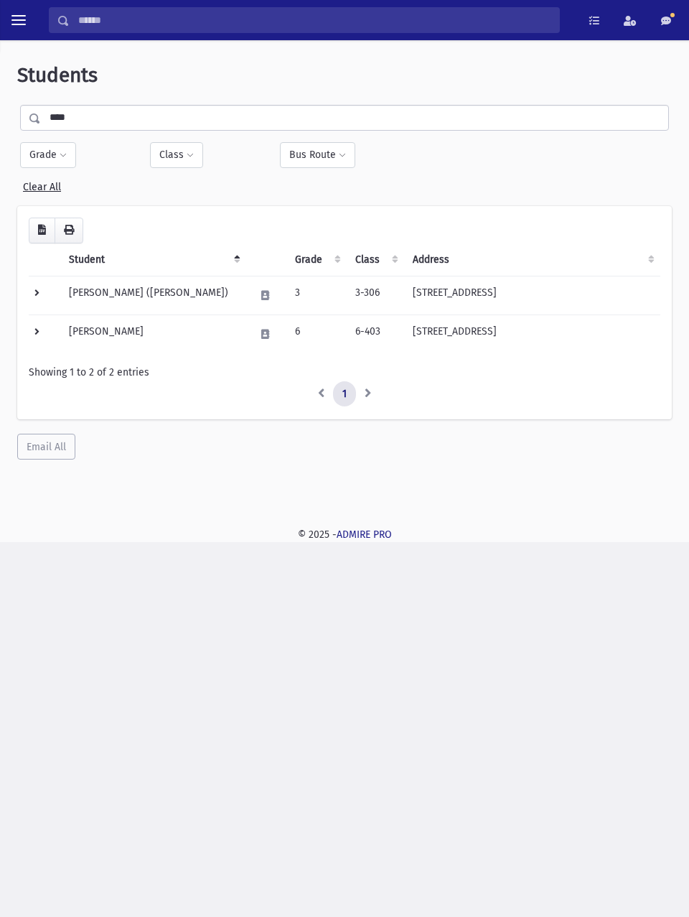
click at [129, 332] on td "[PERSON_NAME]" at bounding box center [153, 334] width 186 height 39
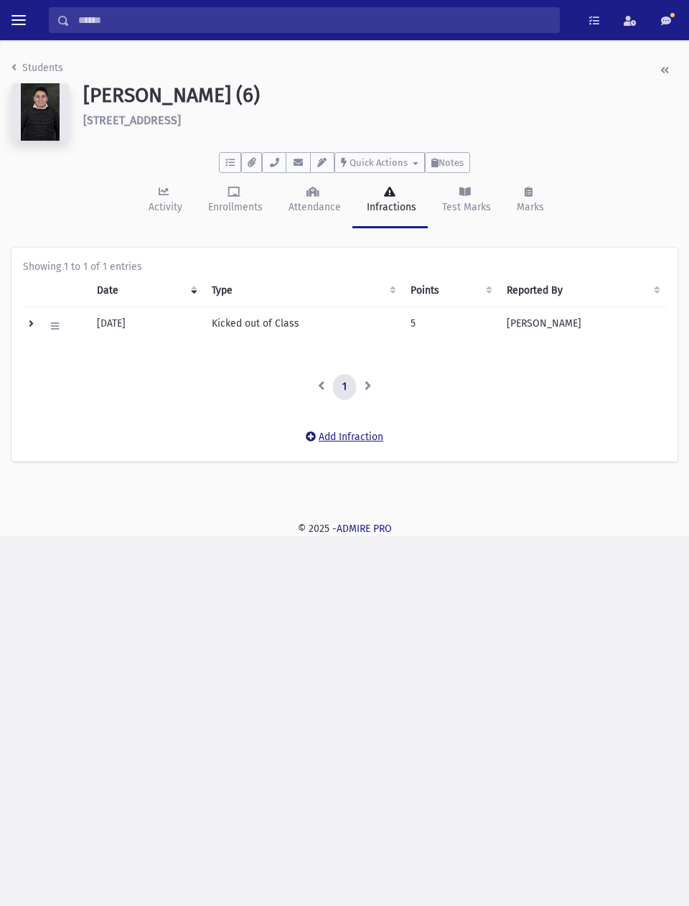
click at [345, 437] on button "Add Infraction" at bounding box center [345, 437] width 96 height 26
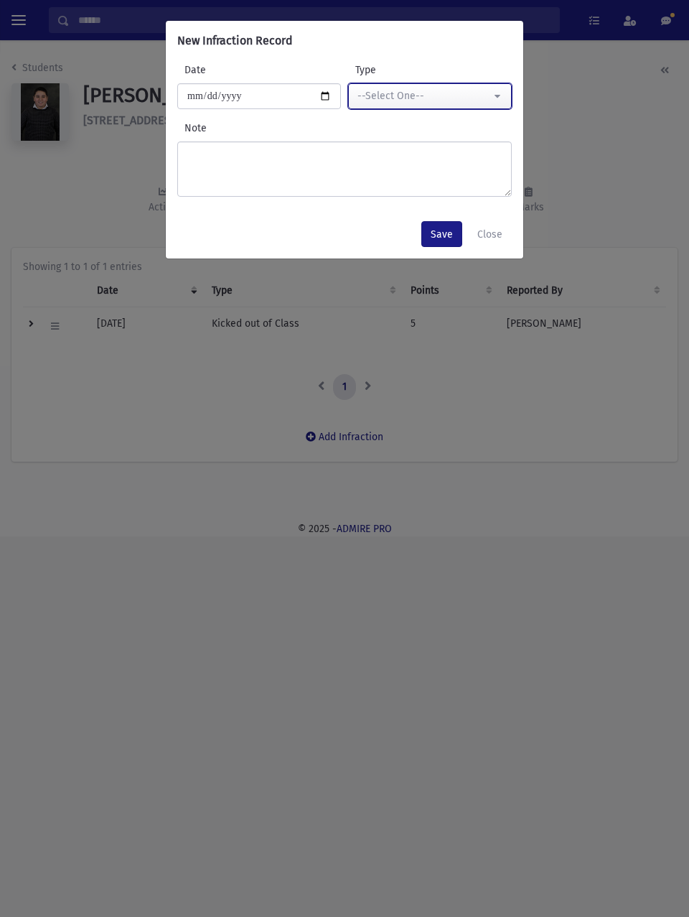
click at [440, 97] on div "--Select One--" at bounding box center [425, 95] width 134 height 15
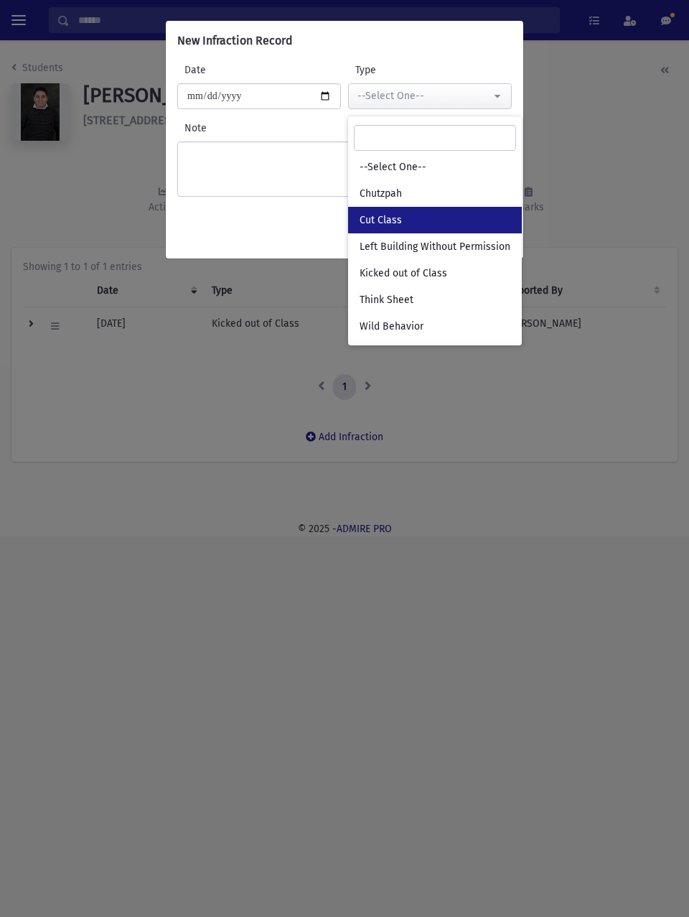
click at [427, 220] on link "Cut Class" at bounding box center [435, 220] width 174 height 27
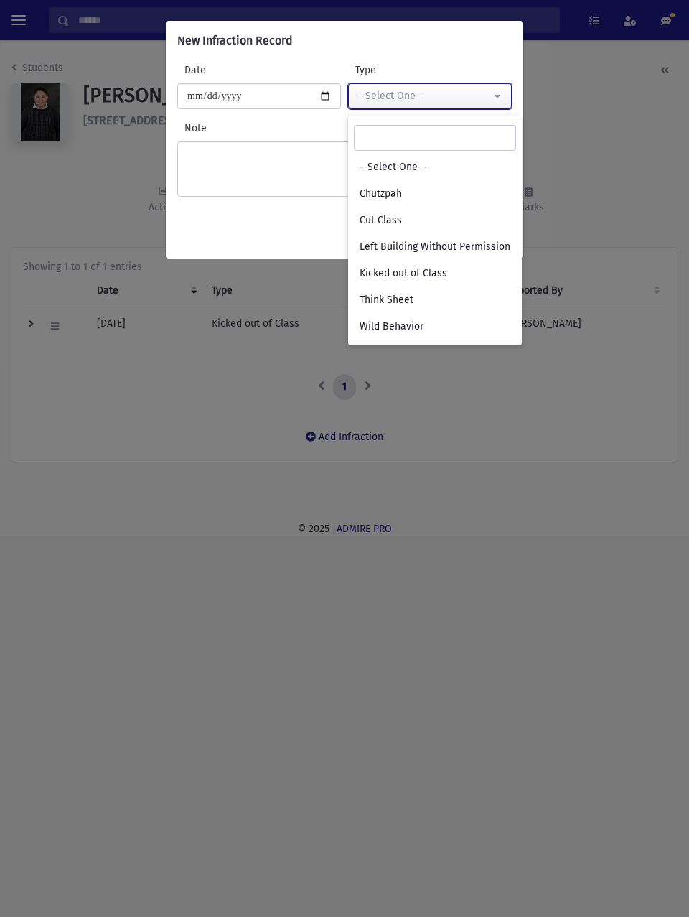
select select "*"
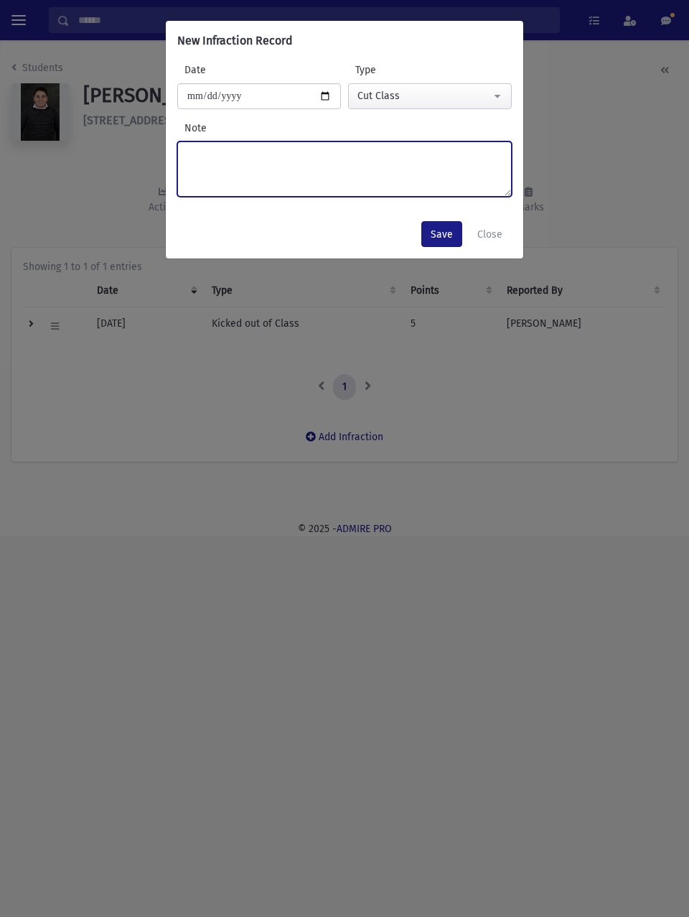
click at [343, 157] on textarea "Note" at bounding box center [344, 168] width 335 height 55
click at [220, 152] on textarea "**********" at bounding box center [344, 168] width 335 height 55
click at [452, 157] on textarea "**********" at bounding box center [344, 168] width 335 height 55
type textarea "**********"
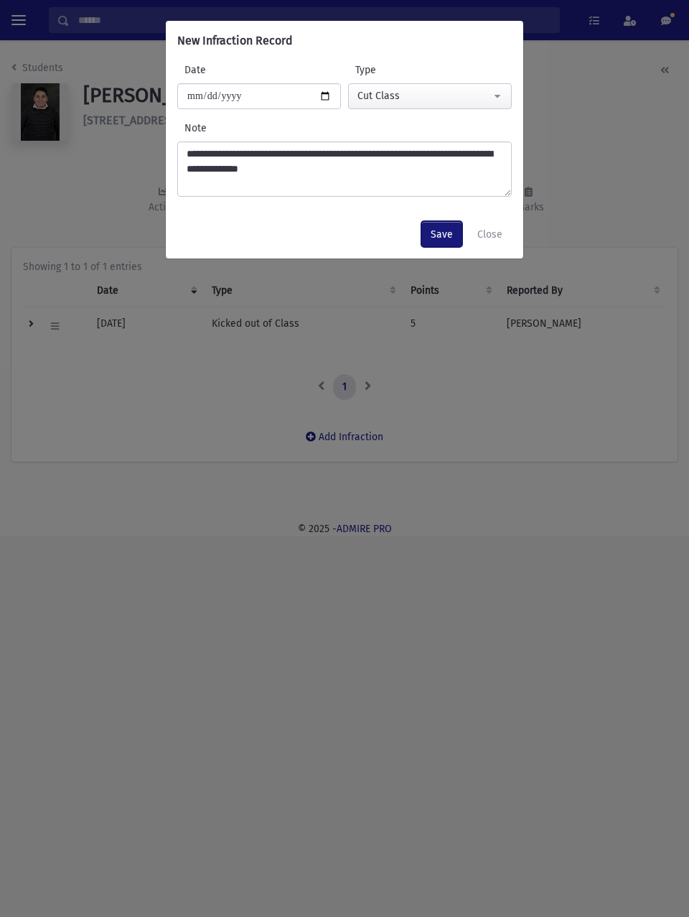
click at [445, 233] on button "Save" at bounding box center [442, 234] width 41 height 26
